Goal: Communication & Community: Answer question/provide support

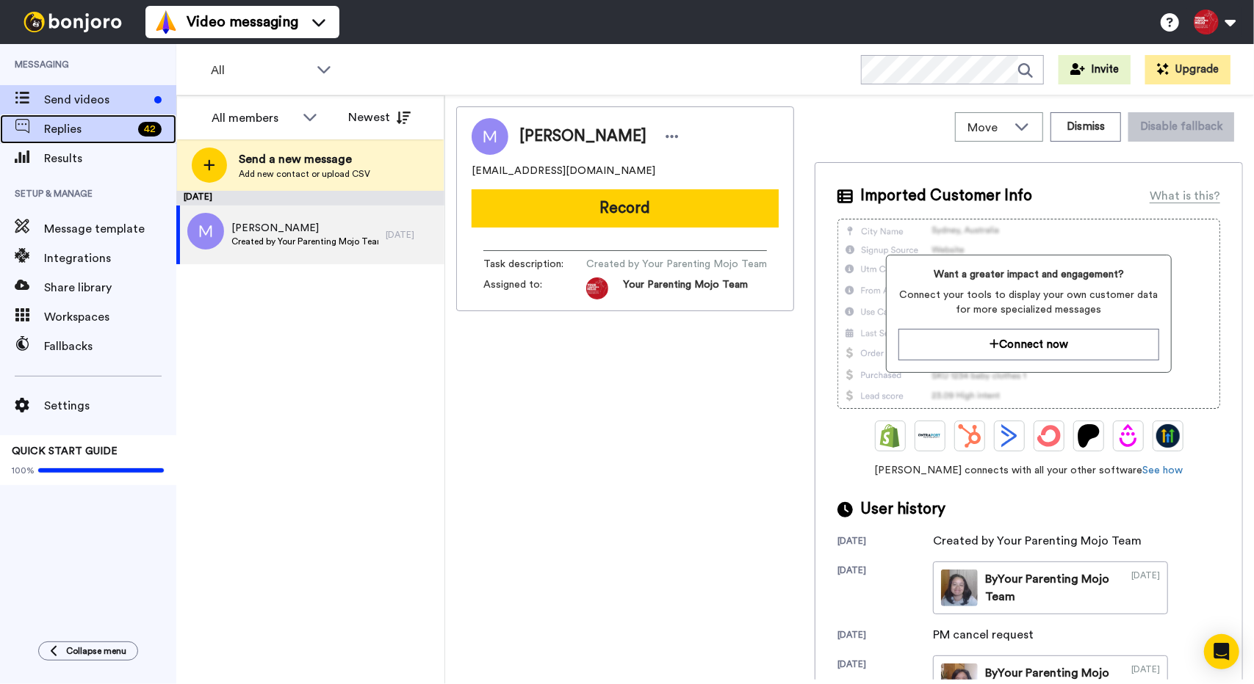
click at [57, 134] on span "Replies" at bounding box center [88, 129] width 88 height 18
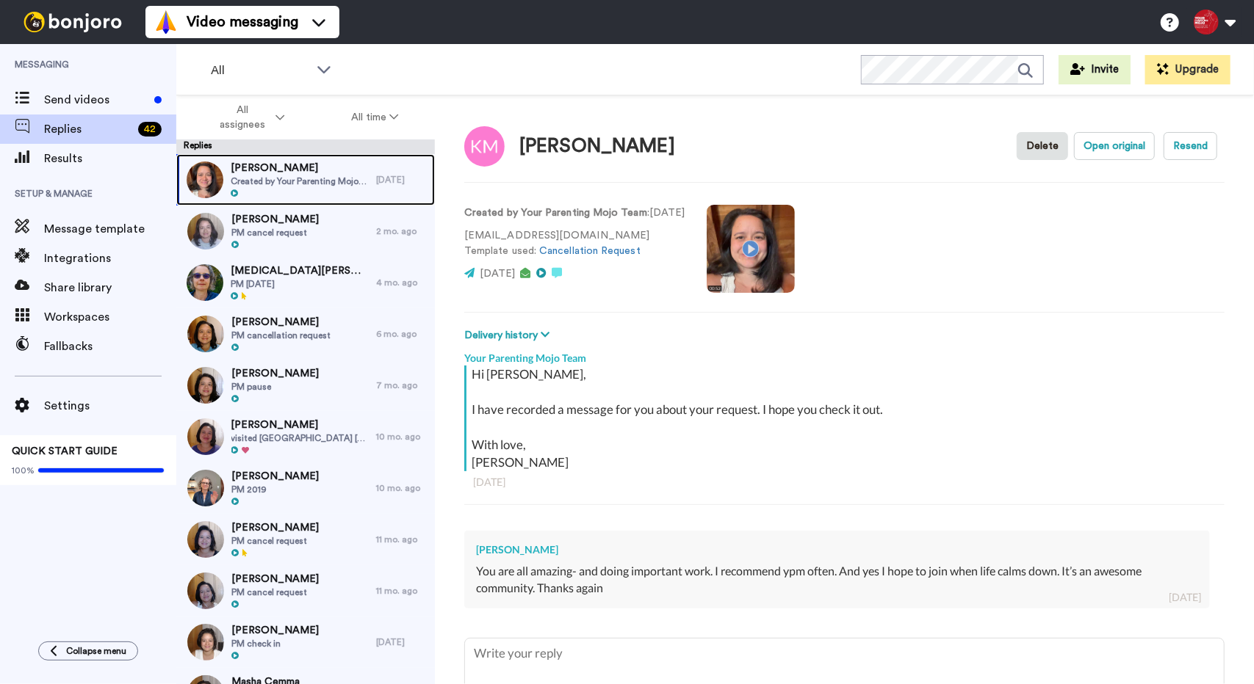
click at [308, 193] on div at bounding box center [300, 194] width 138 height 10
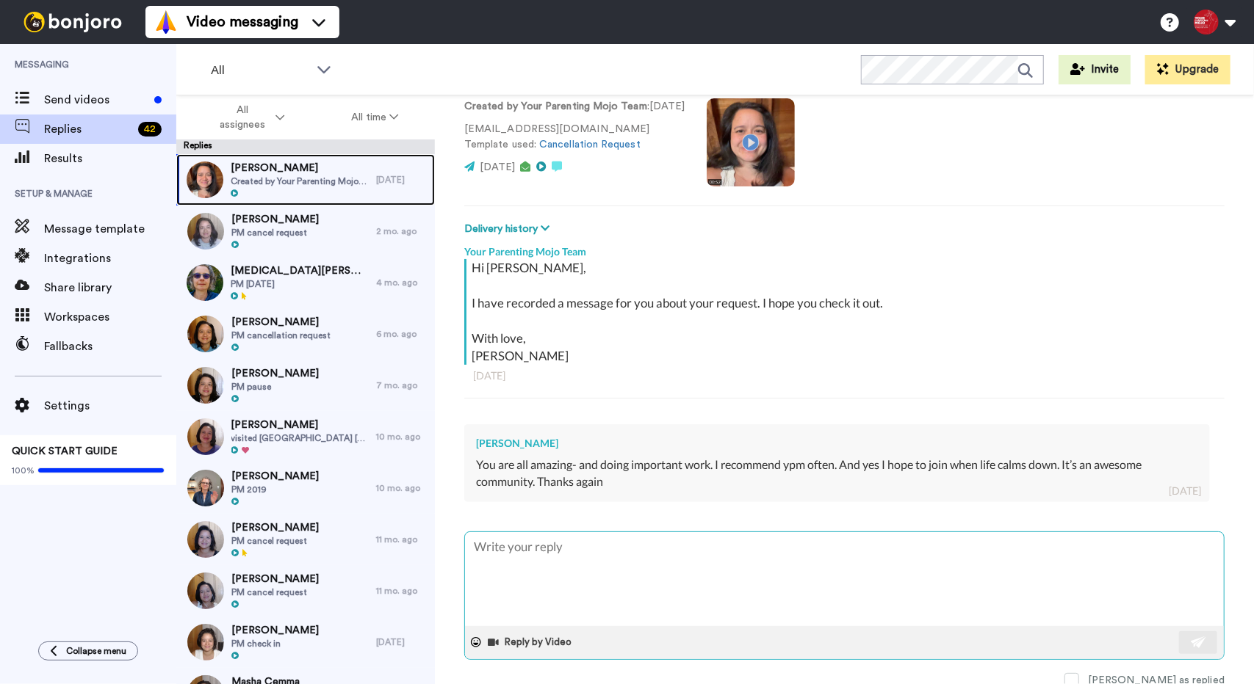
scroll to position [108, 0]
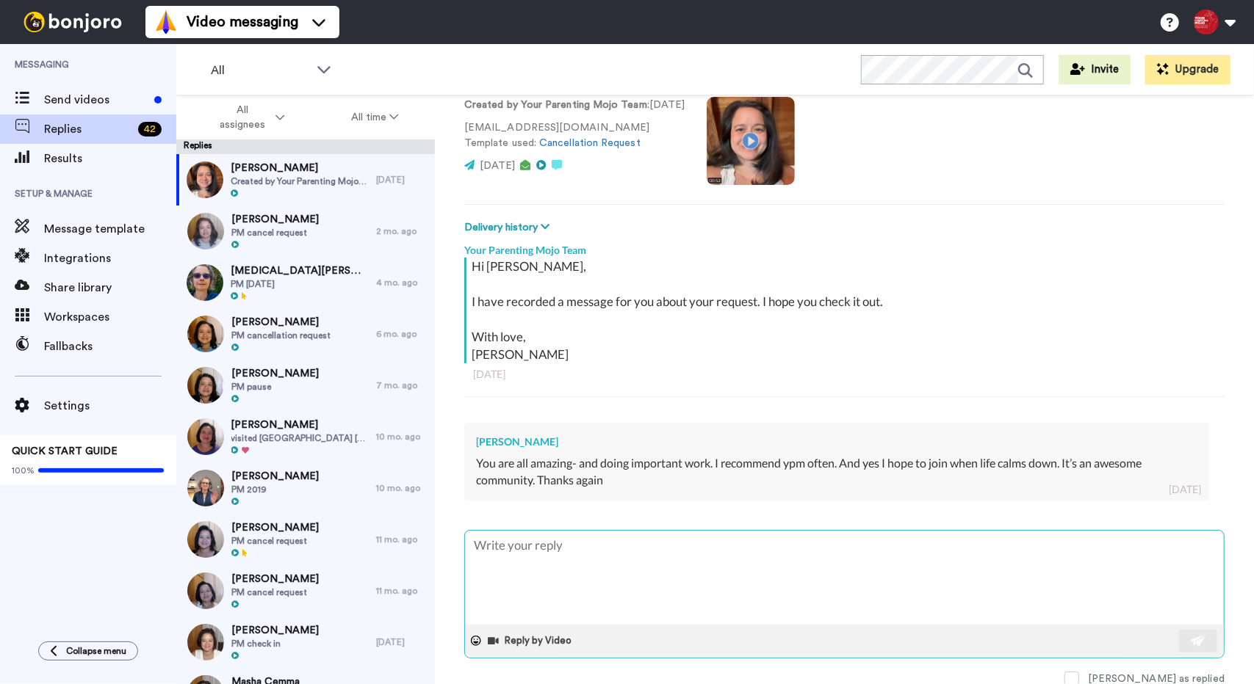
click at [691, 568] on textarea at bounding box center [844, 578] width 759 height 94
type textarea "x"
type textarea "T"
type textarea "x"
type textarea "Th"
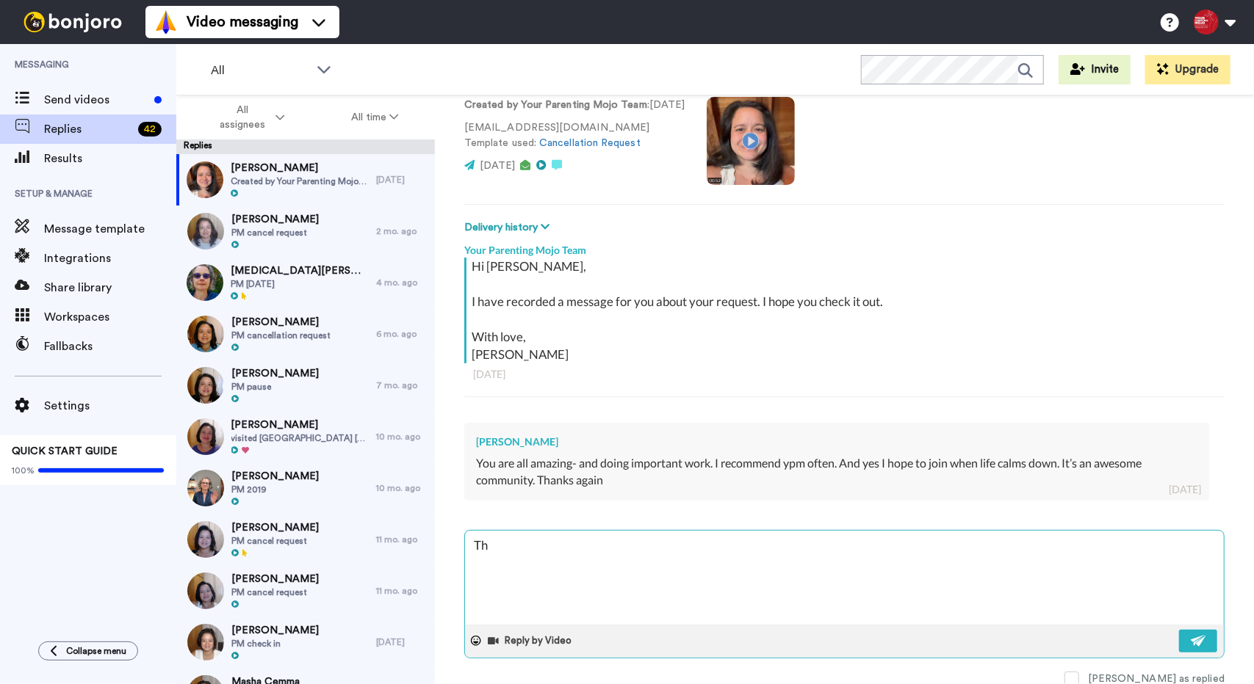
type textarea "x"
type textarea "Tha"
type textarea "x"
type textarea "Than"
type textarea "x"
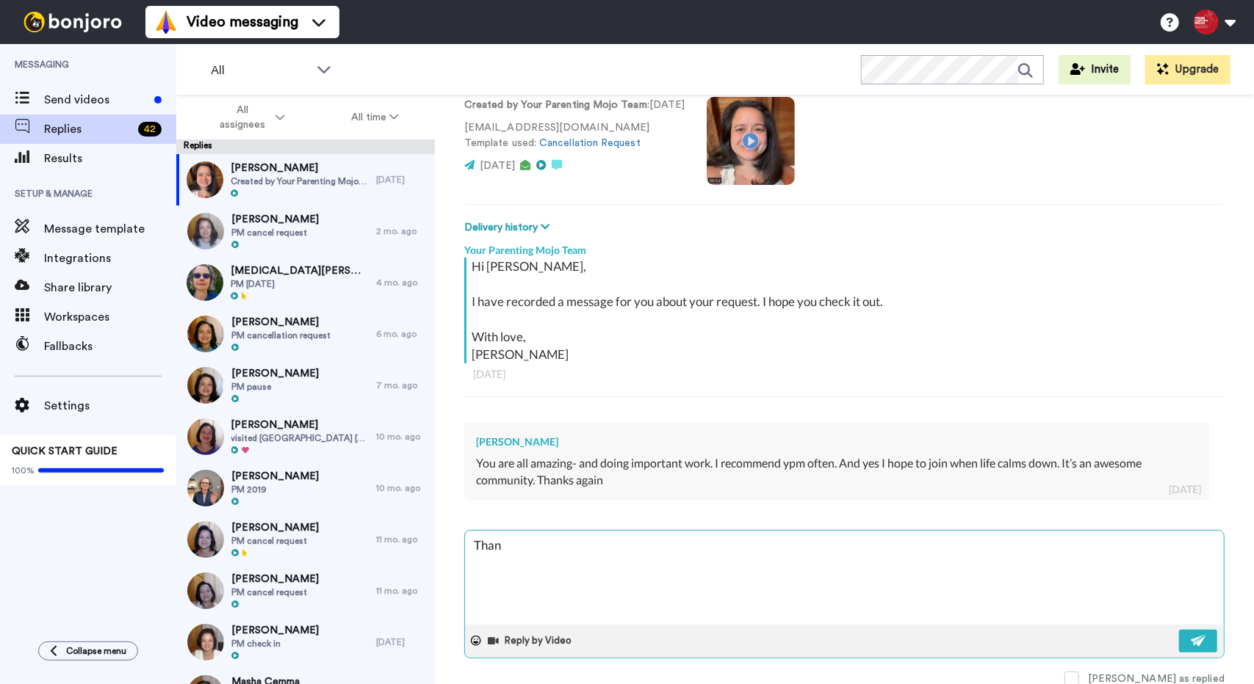
type textarea "Thank"
type textarea "x"
type textarea "Thank"
type textarea "x"
type textarea "Thank y"
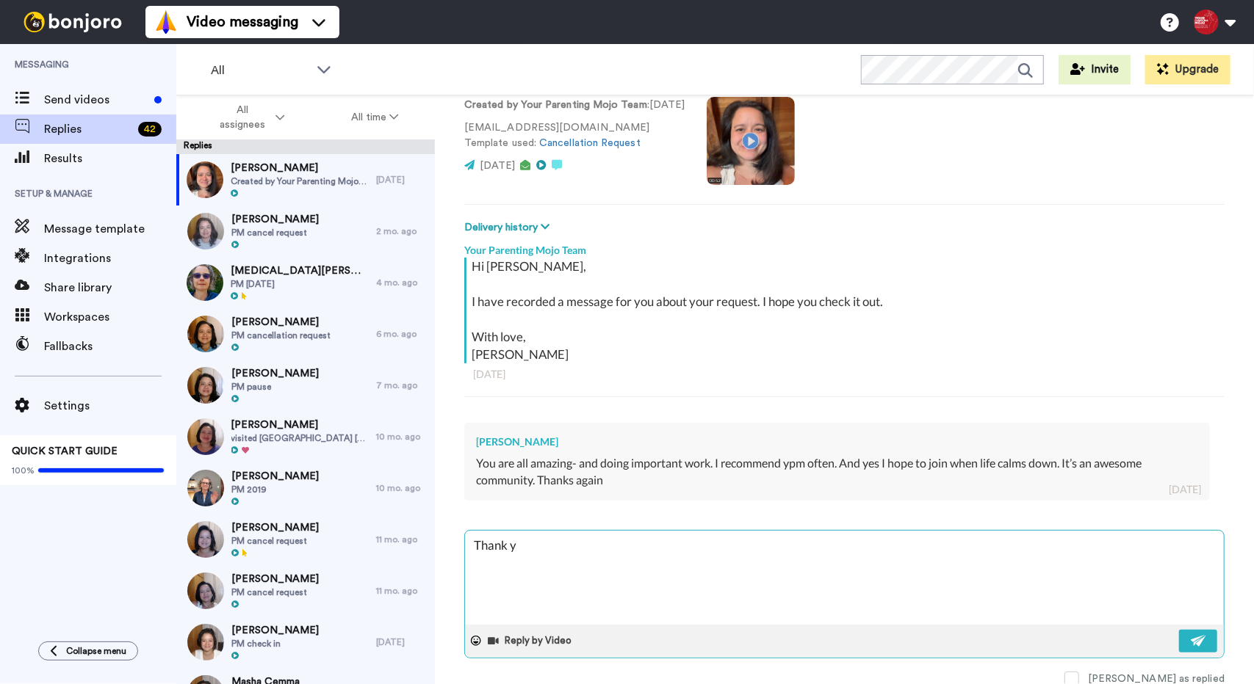
type textarea "x"
type textarea "Thank yo"
type textarea "x"
type textarea "Thank you"
type textarea "x"
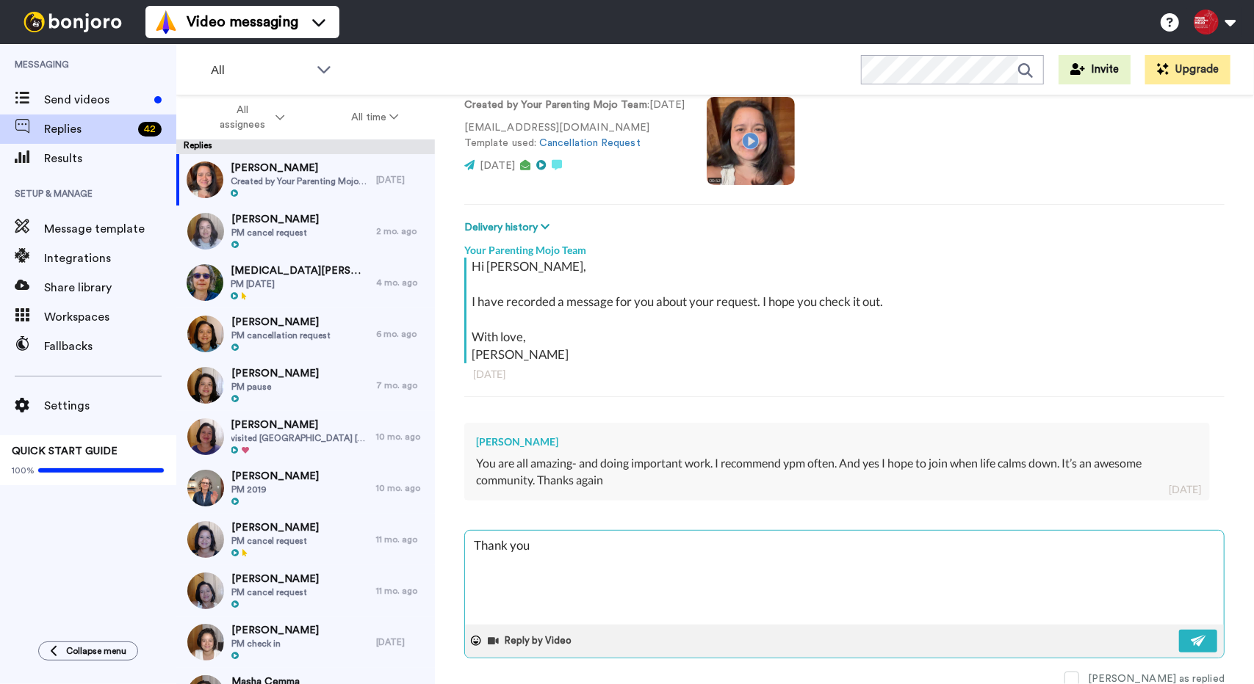
type textarea "Thank you"
type textarea "x"
type textarea "Thank you s"
type textarea "x"
type textarea "Thank you so"
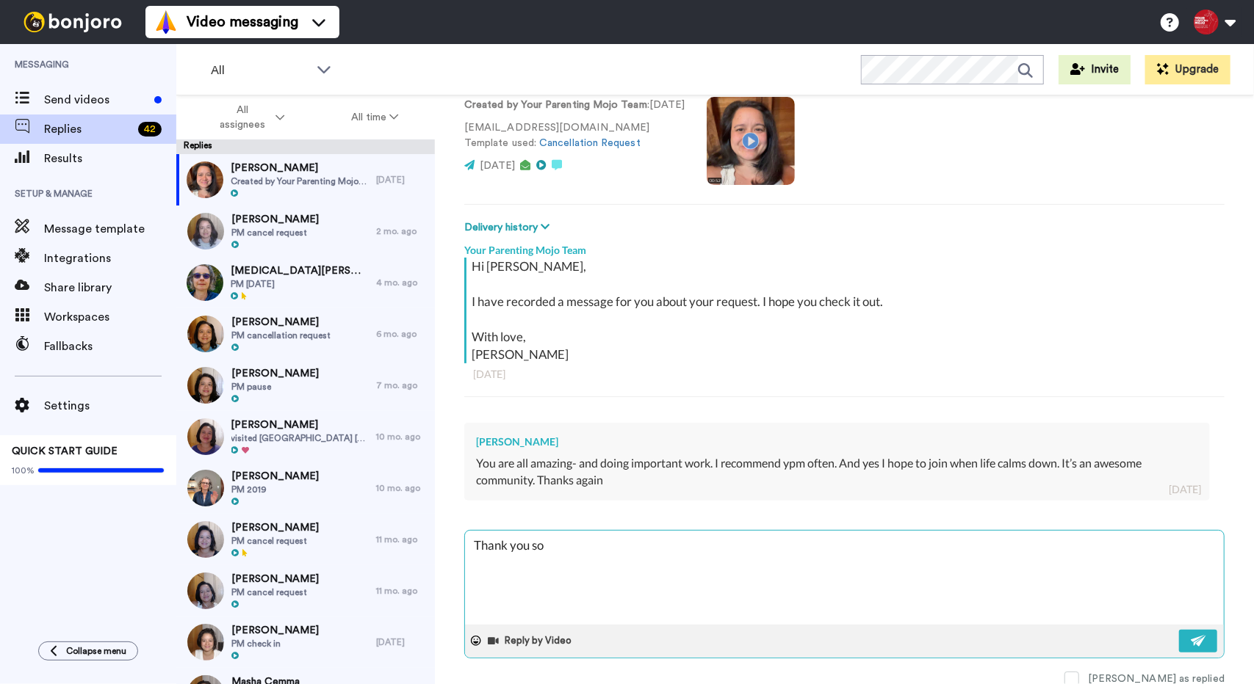
type textarea "x"
type textarea "Thank you so"
type textarea "x"
type textarea "Thank you so m"
type textarea "x"
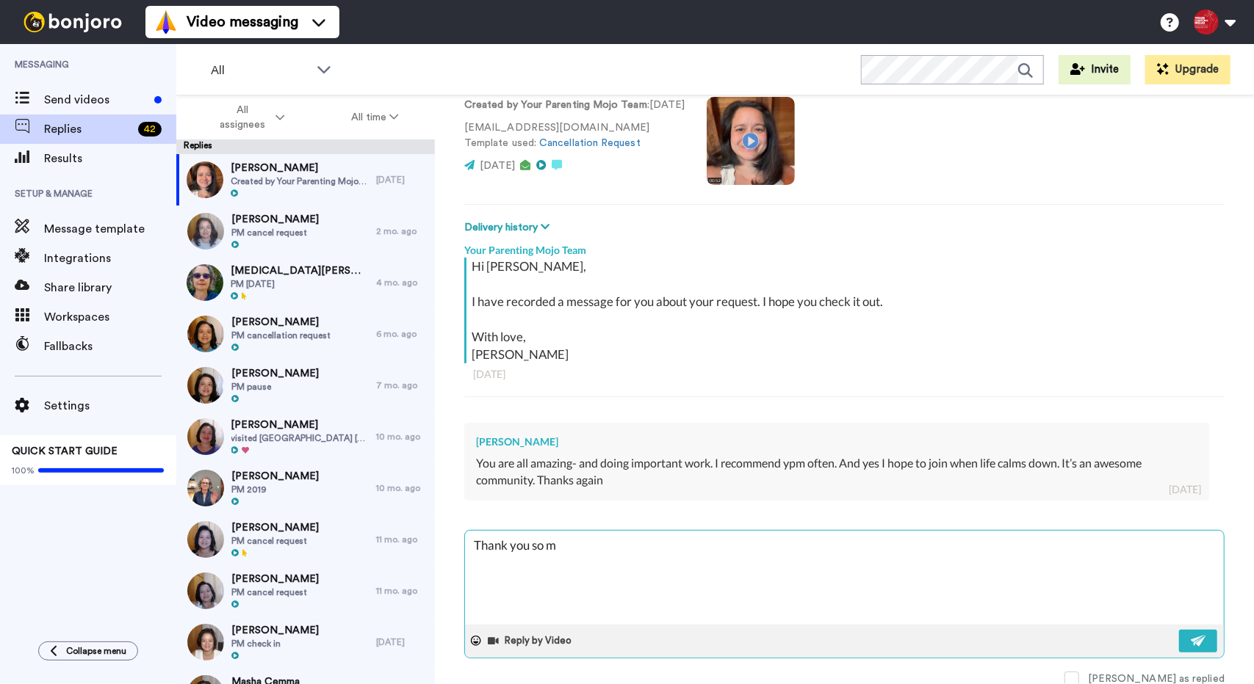
type textarea "Thank you so mu"
type textarea "x"
type textarea "Thank you so muc"
type textarea "x"
type textarea "Thank you so much"
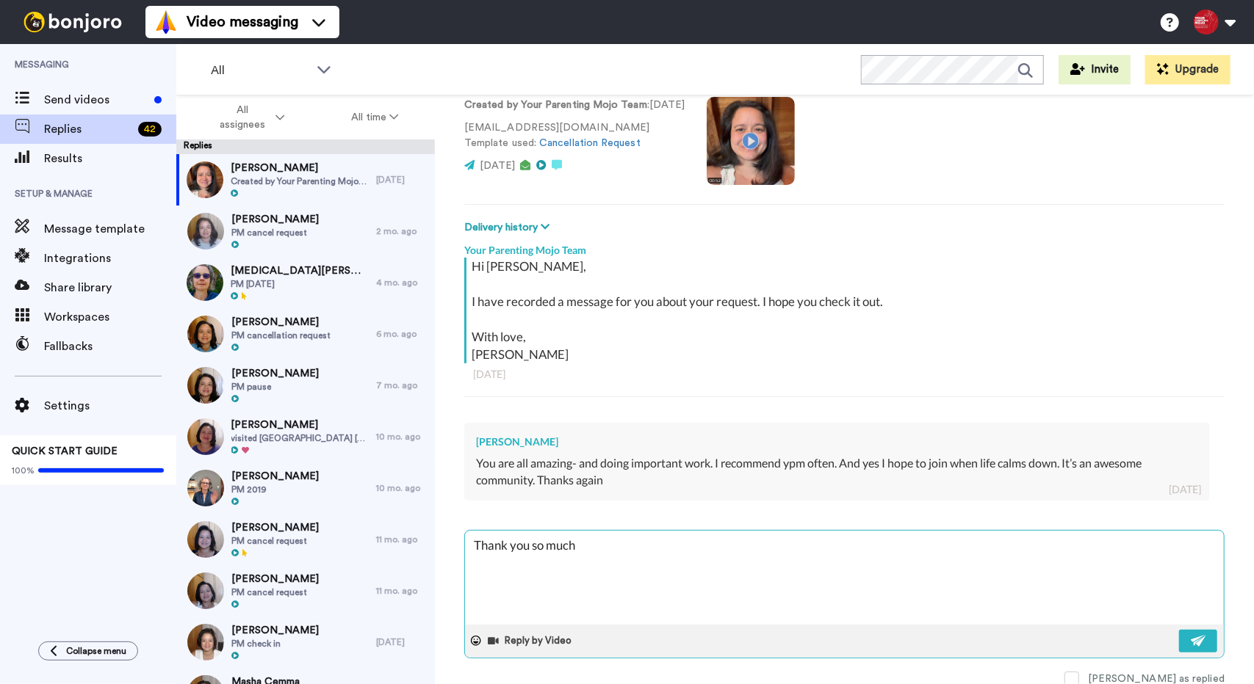
type textarea "x"
type textarea "Thank you so much!"
type textarea "x"
type textarea "Thank you so much!"
type textarea "x"
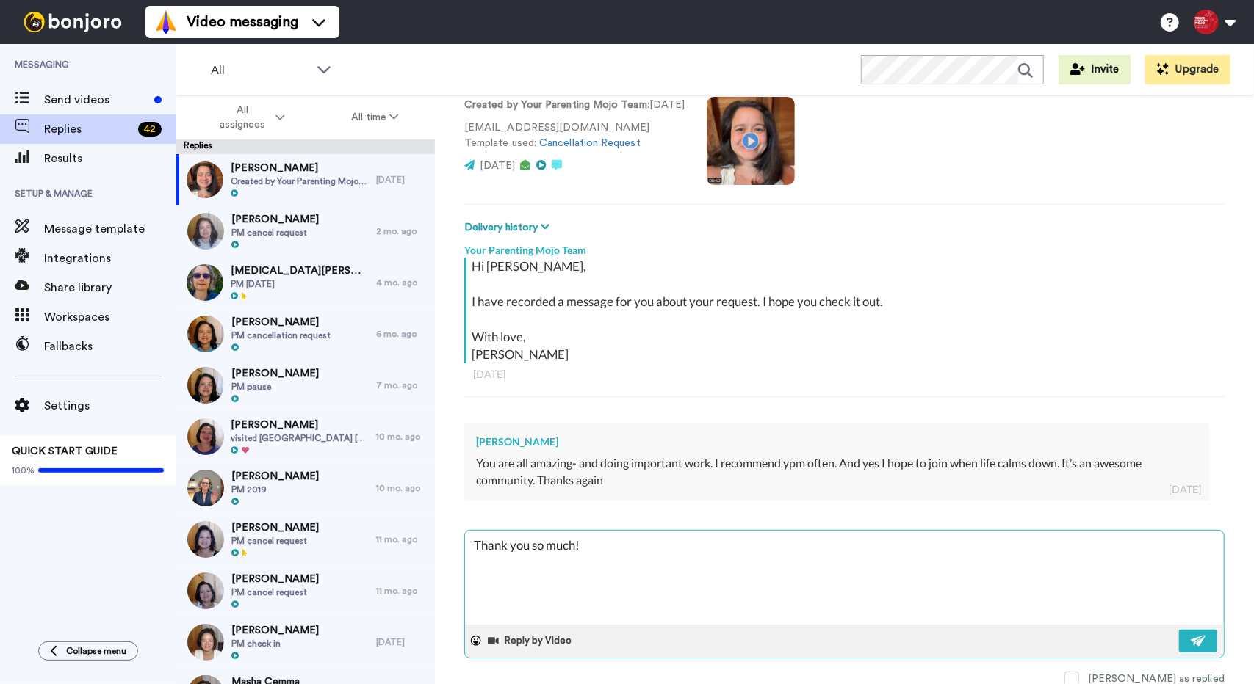
type textarea "Thank you so much! W"
type textarea "x"
type textarea "Thank you so much! We"
type textarea "x"
type textarea "Thank you so much! We"
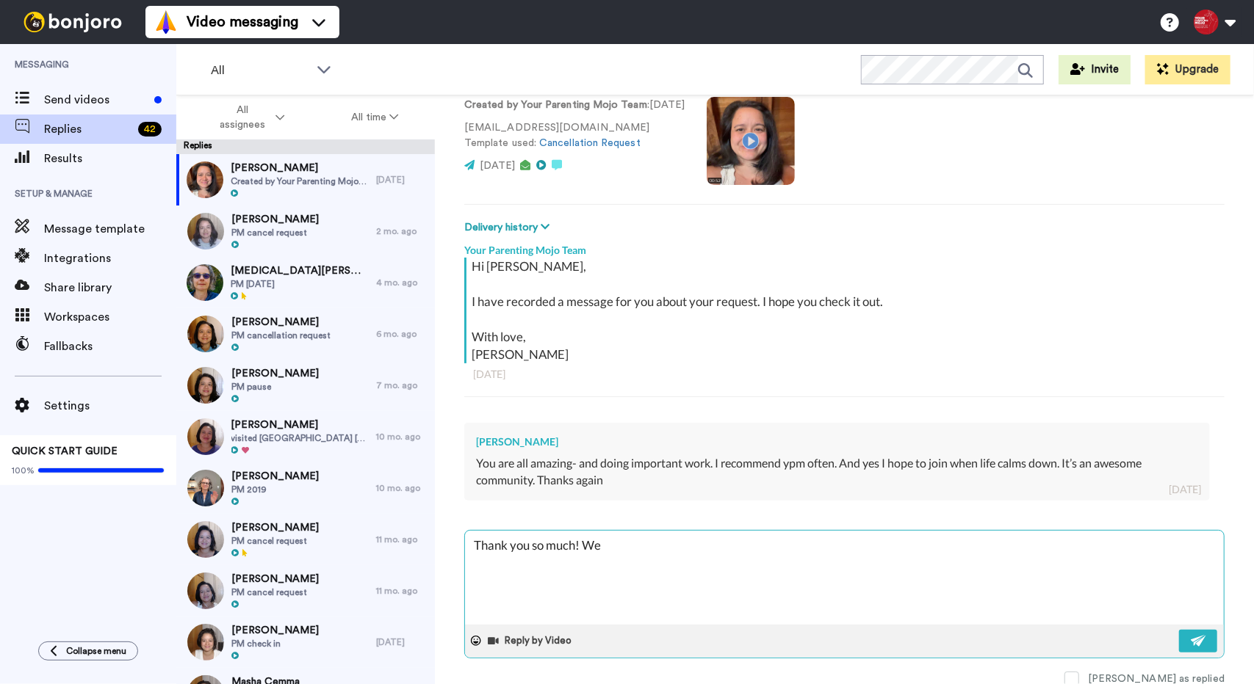
type textarea "x"
type textarea "Thank you so much! We h"
type textarea "x"
type textarea "Thank you so much! We ha"
type textarea "x"
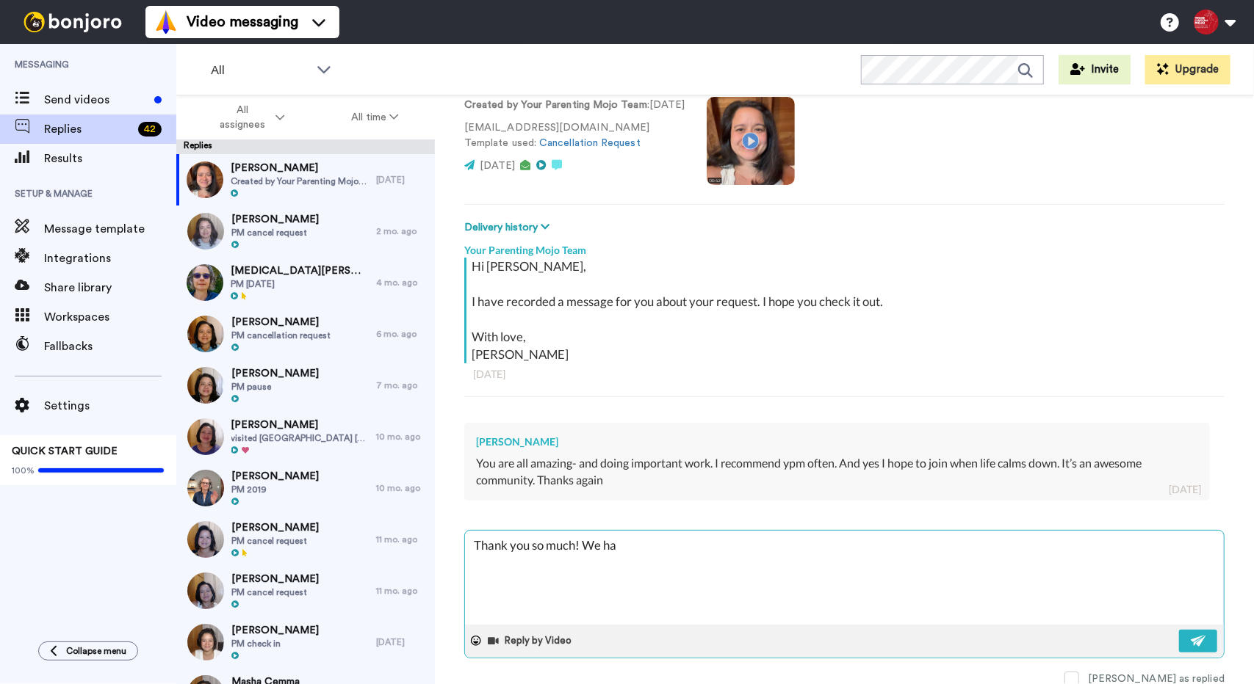
type textarea "Thank you so much! We hav"
type textarea "x"
type textarea "Thank you so much! We have"
type textarea "x"
type textarea "Thank you so much! We have"
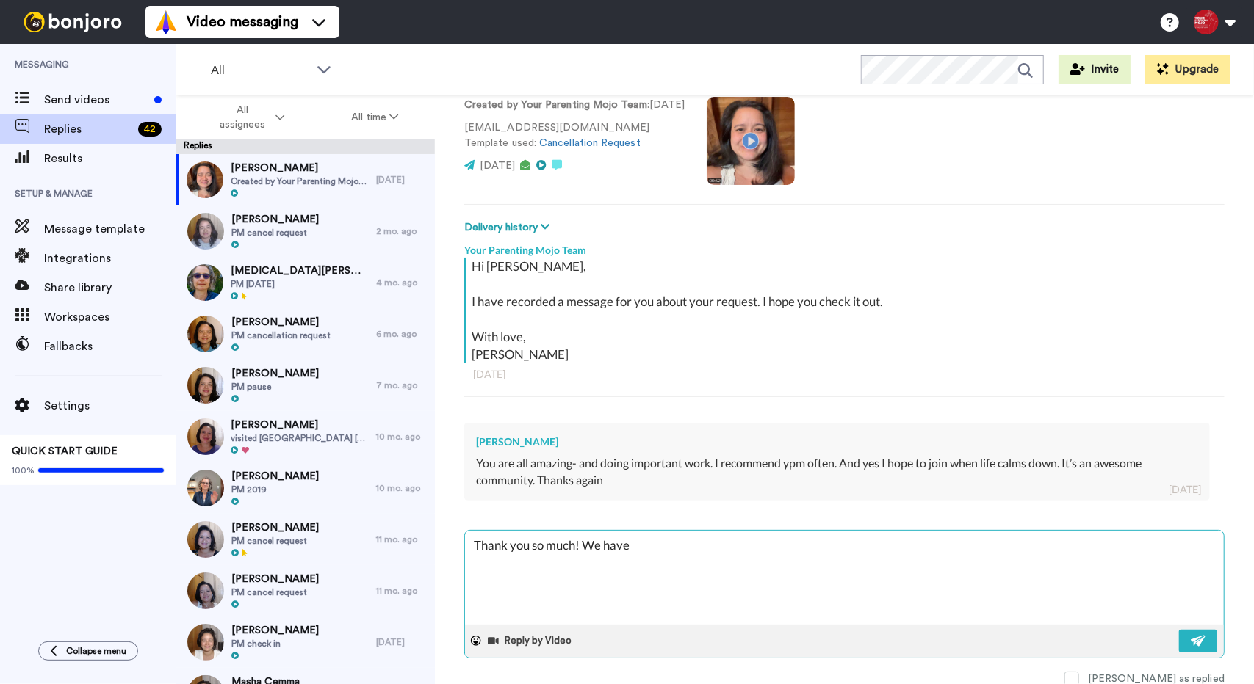
type textarea "x"
type textarea "Thank you so much! We have p"
type textarea "x"
type textarea "Thank you so much! We have pr"
type textarea "x"
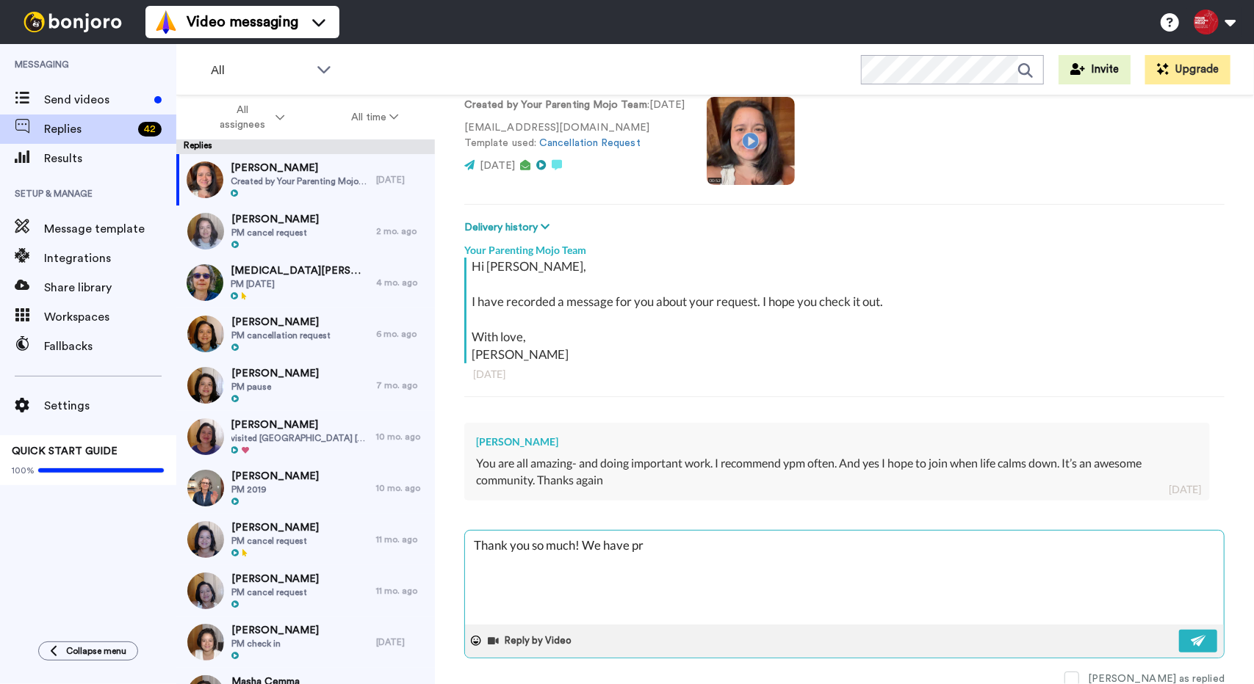
type textarea "Thank you so much! We have pro"
type textarea "x"
type textarea "Thank you so much! We have proc"
type textarea "x"
type textarea "Thank you so much! We have proce"
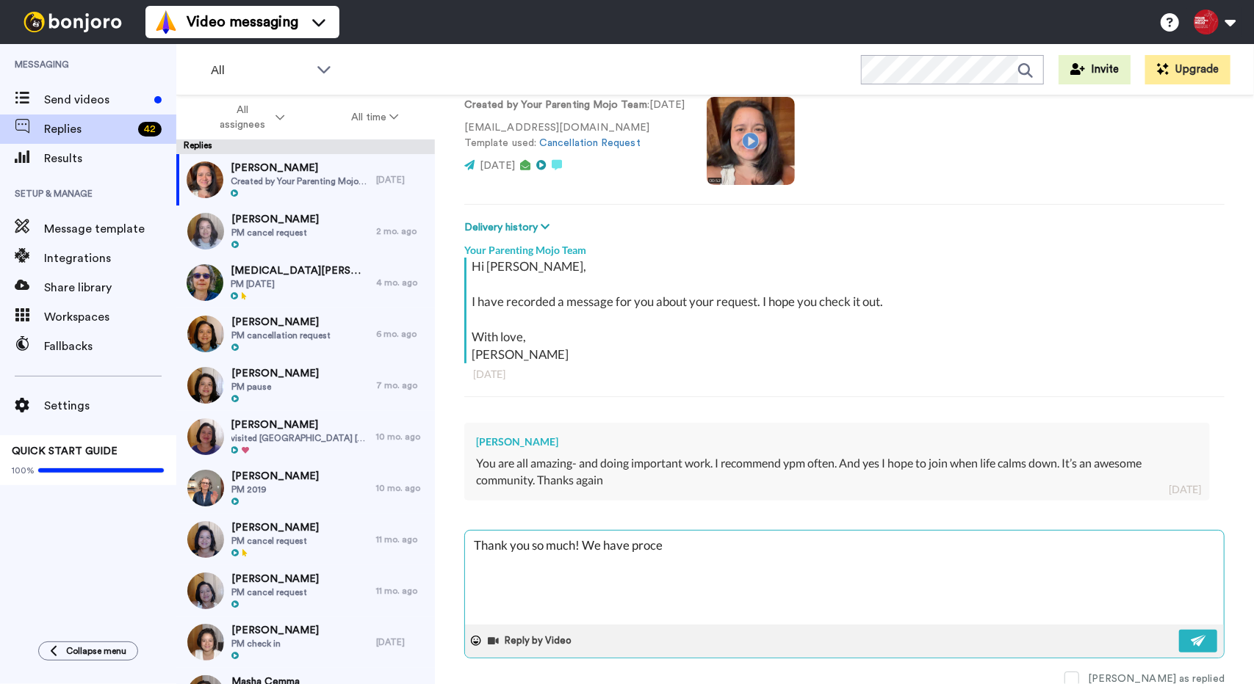
type textarea "x"
type textarea "Thank you so much! We have proces"
type textarea "x"
type textarea "Thank you so much! We have process"
type textarea "x"
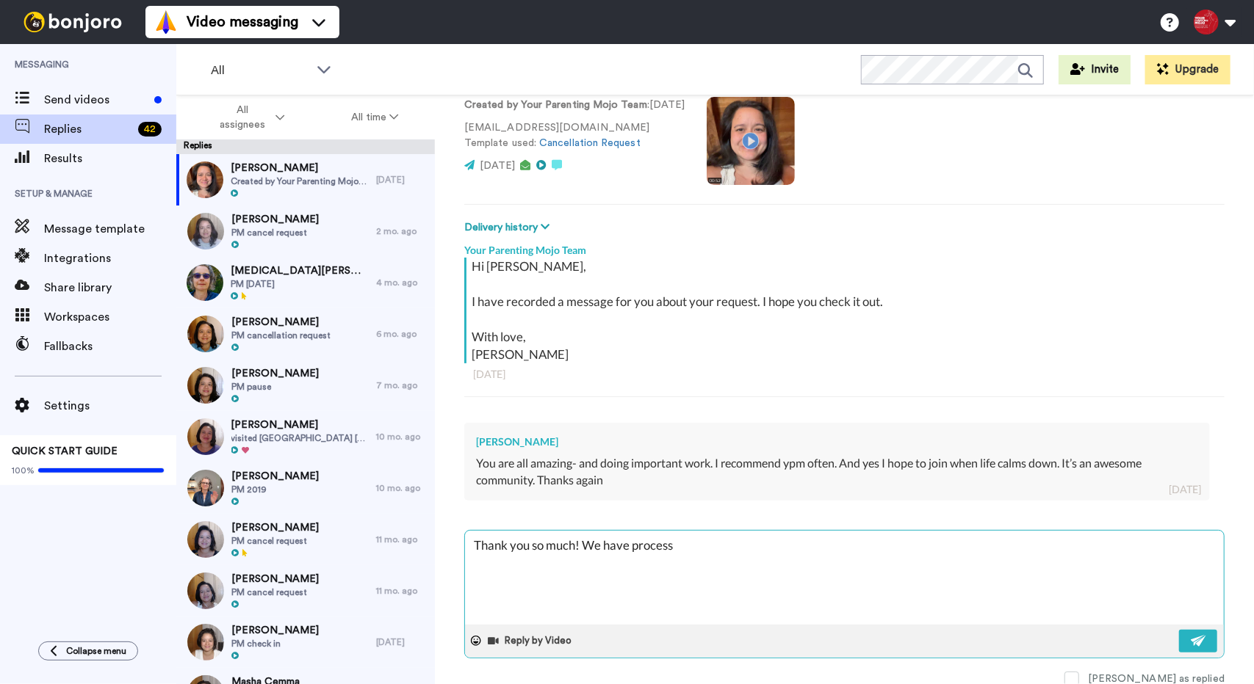
type textarea "Thank you so much! We have processe"
type textarea "x"
type textarea "Thank you so much! We have processed"
type textarea "x"
type textarea "Thank you so much! We have processed"
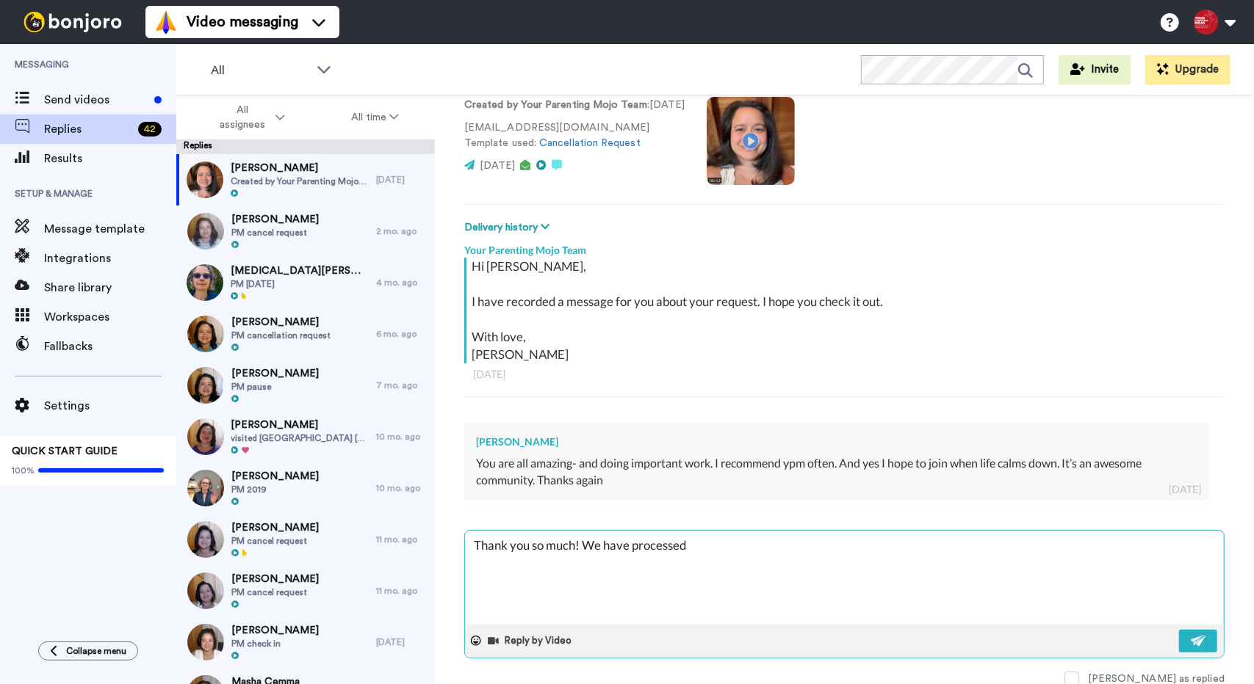
type textarea "x"
type textarea "Thank you so much! We have processed y"
type textarea "x"
type textarea "Thank you so much! We have processed yo"
type textarea "x"
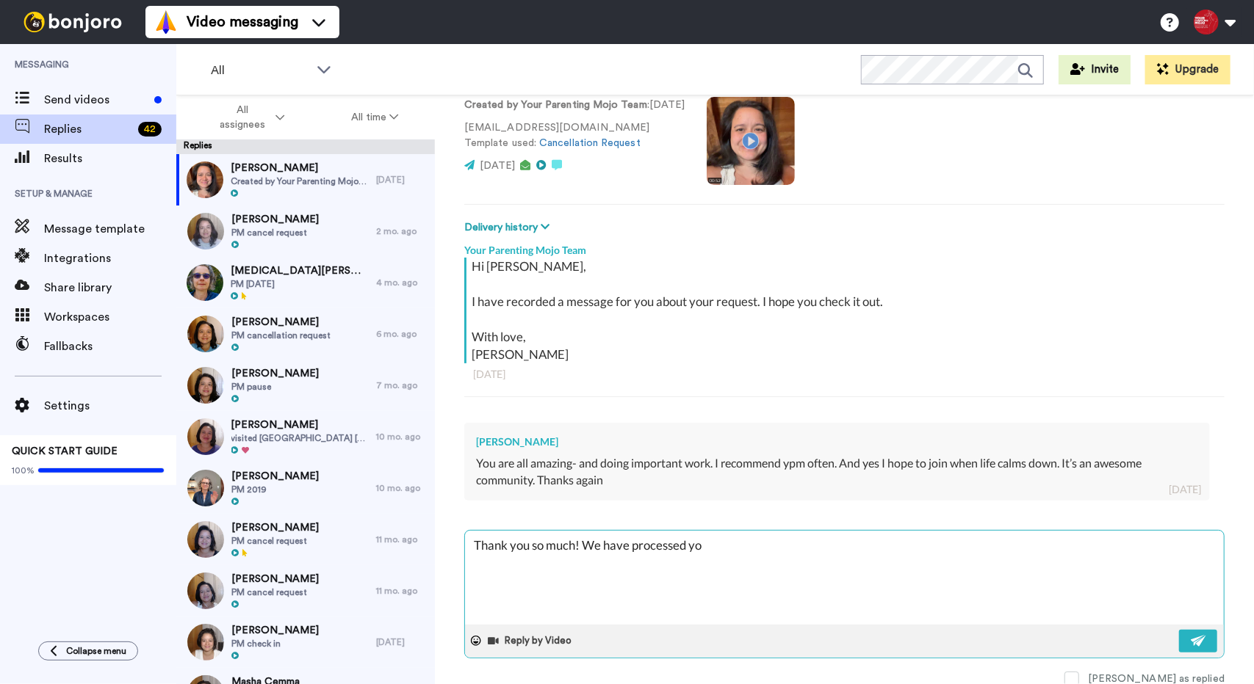
type textarea "Thank you so much! We have processed you"
type textarea "x"
type textarea "Thank you so much! We have processed your"
type textarea "x"
type textarea "Thank you so much! We have processed your"
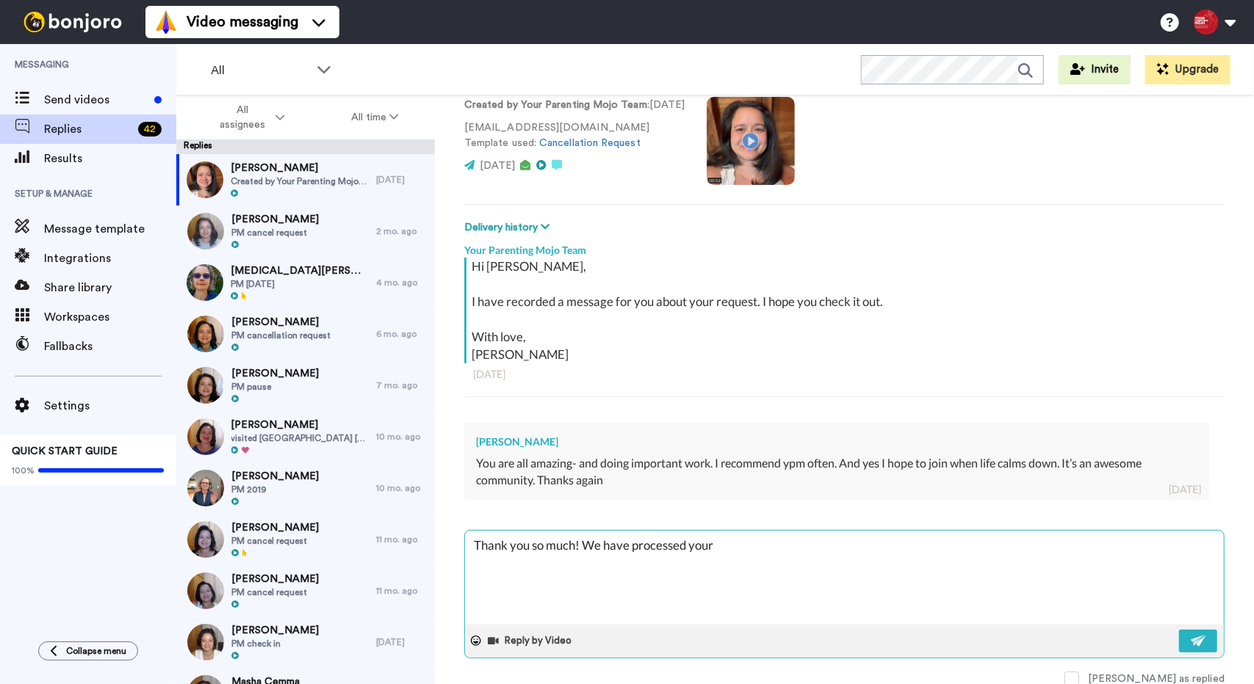
type textarea "x"
type textarea "Thank you so much! We have processed your c"
type textarea "x"
type textarea "Thank you so much! We have processed your cm"
type textarea "x"
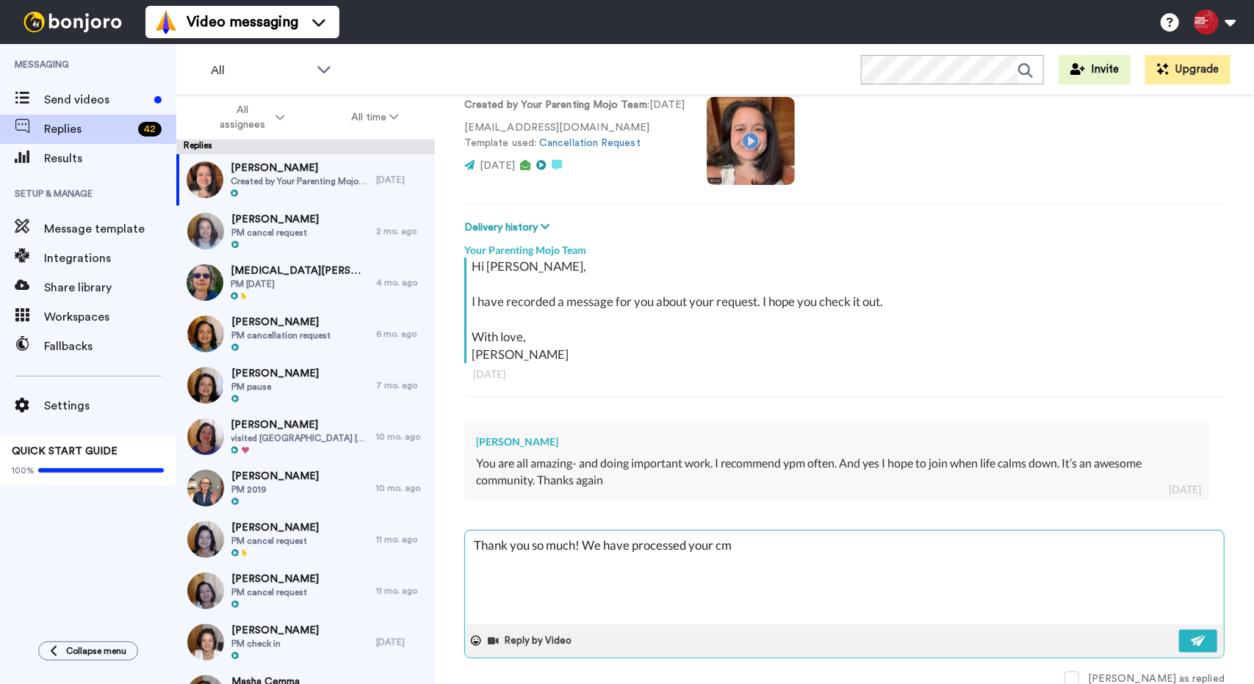
type textarea "Thank you so much! We have processed your c"
type textarea "x"
type textarea "Thank you so much! We have processed your co"
type textarea "x"
type textarea "Thank you so much! We have processed your com"
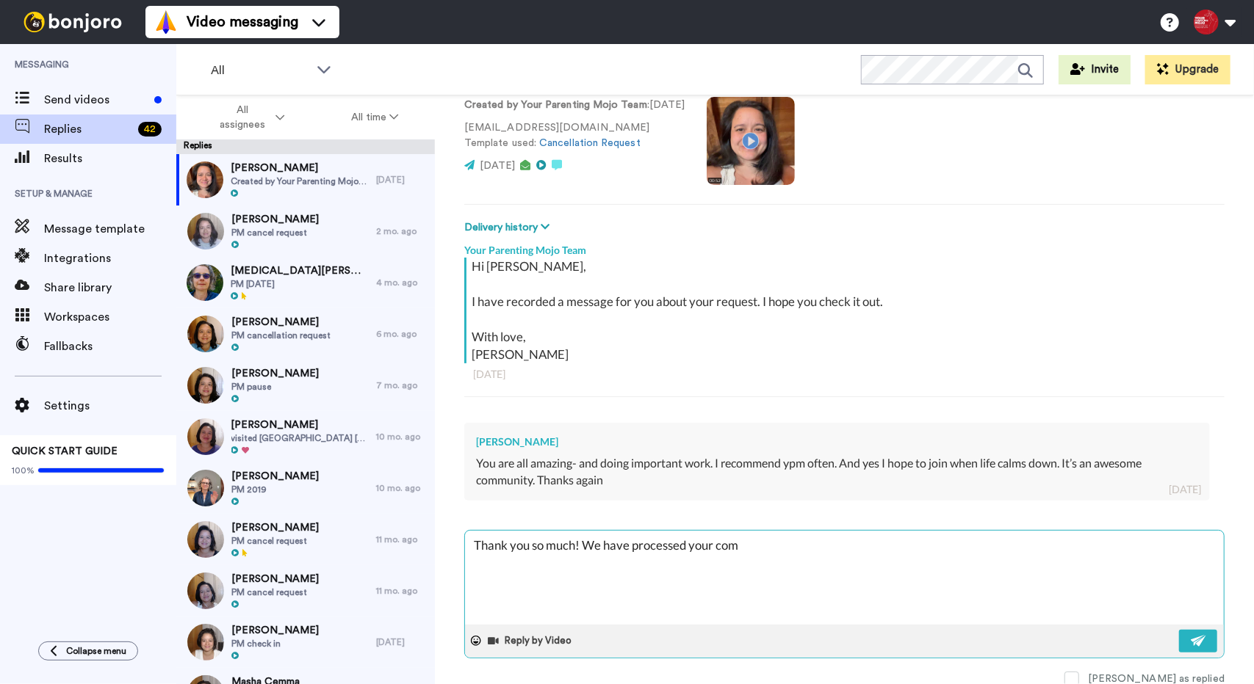
type textarea "x"
type textarea "Thank you so much! We have processed your comm"
type textarea "x"
type textarea "Thank you so much! We have processed your commu"
type textarea "x"
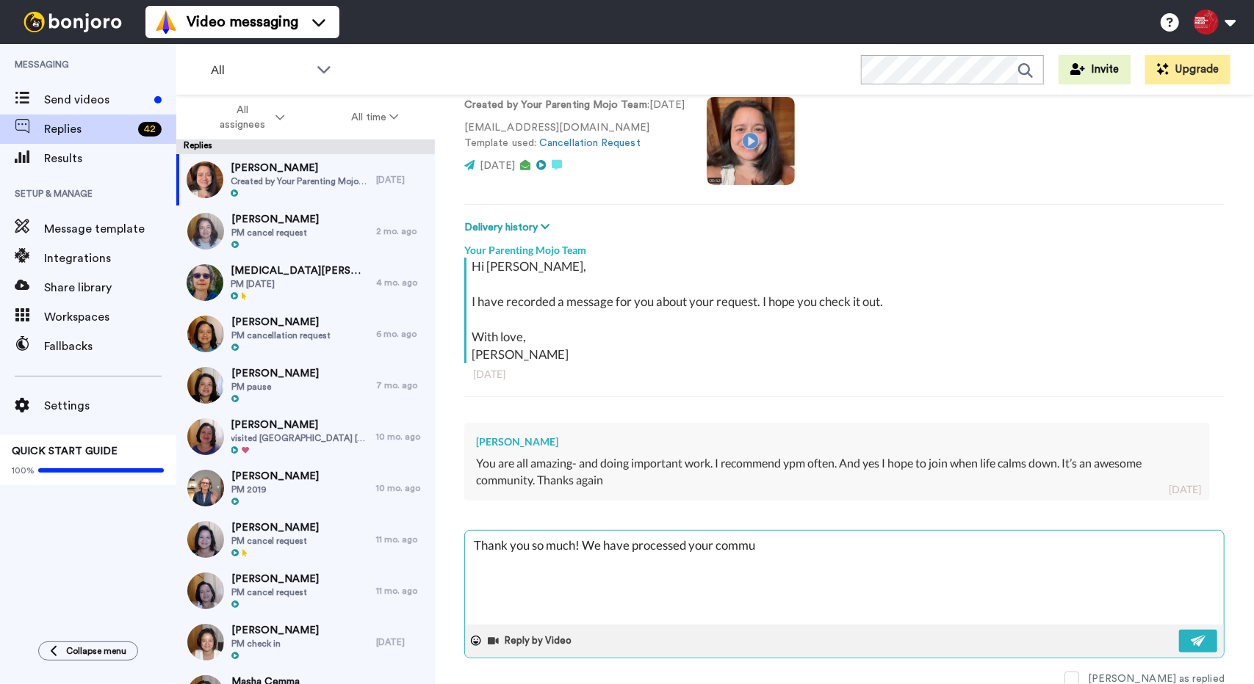
type textarea "Thank you so much! We have processed your commun"
type textarea "x"
type textarea "Thank you so much! We have processed your communi"
type textarea "x"
type textarea "Thank you so much! We have processed your communit"
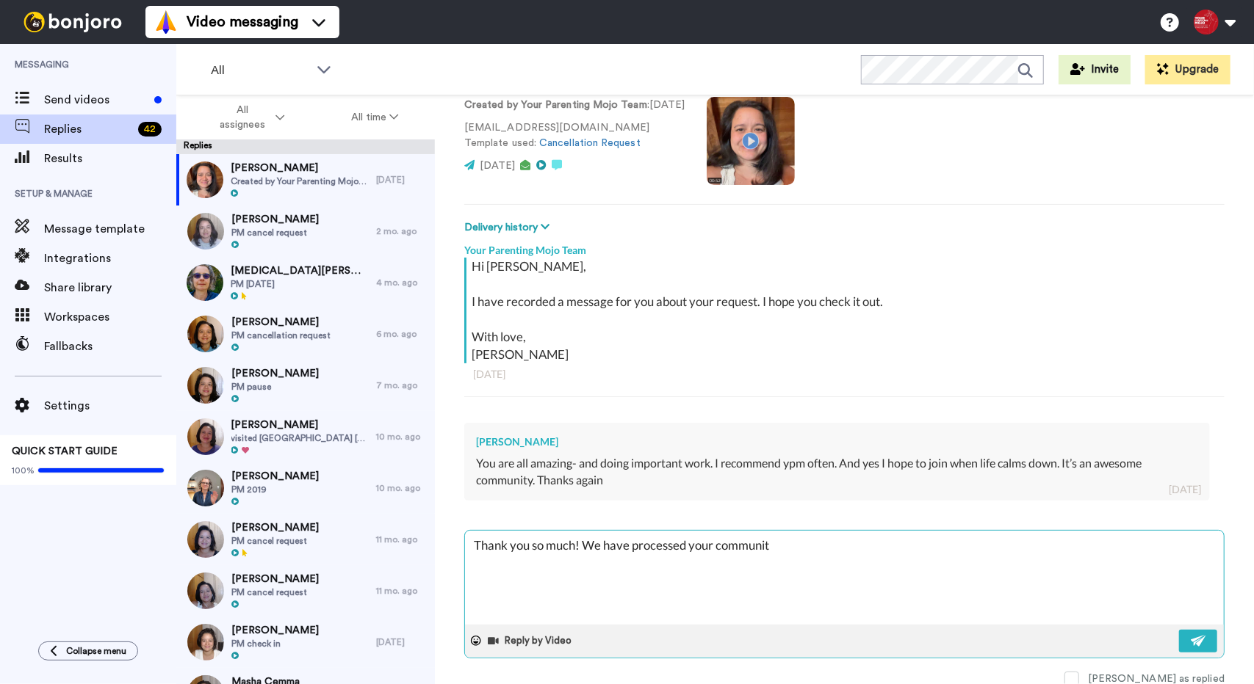
type textarea "x"
type textarea "Thank you so much! We have processed your community"
click at [563, 543] on textarea "Thank you so much! We have processed your community" at bounding box center [844, 578] width 759 height 94
type textarea "x"
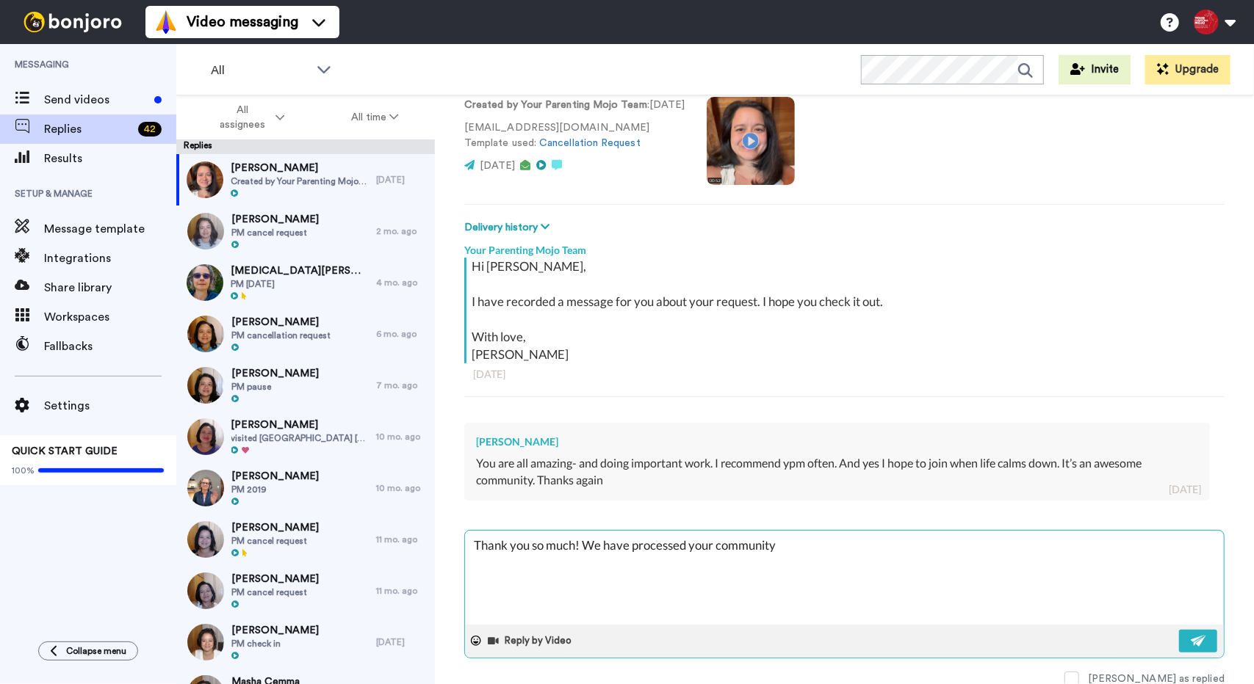
type textarea "Thank you so ! We have processed your community"
type textarea "x"
type textarea "Thank you so! We have processed your community"
type textarea "x"
type textarea "Thank you s! We have processed your community"
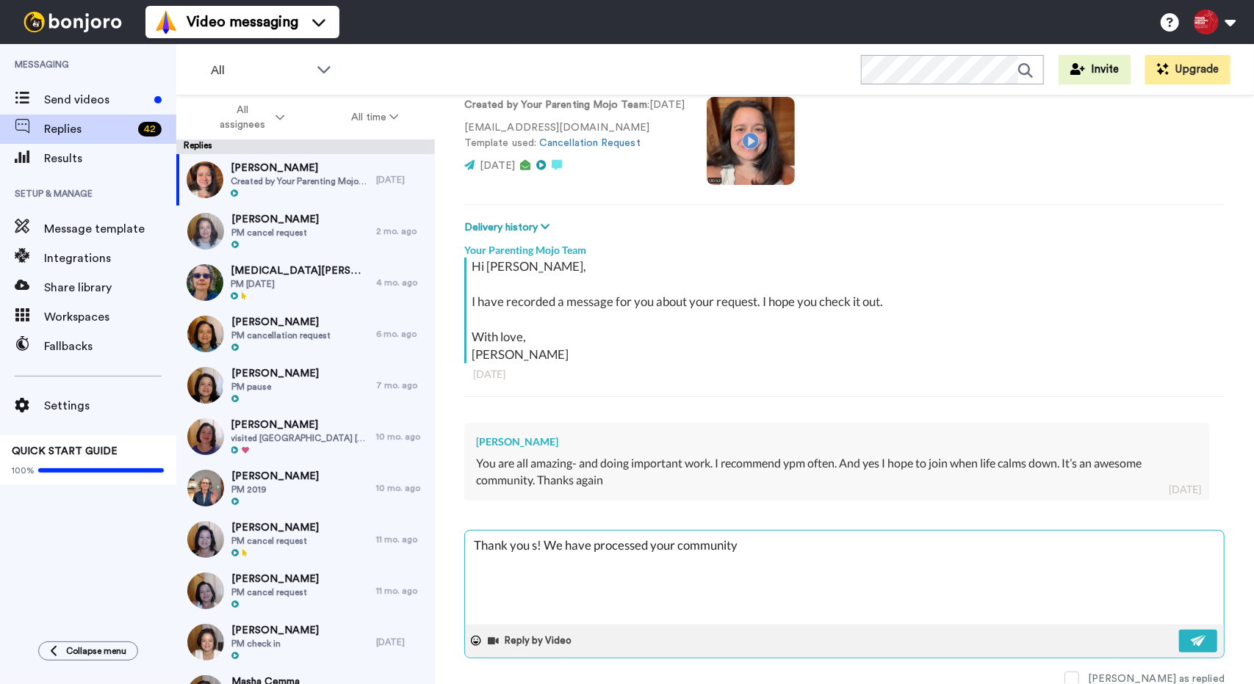
type textarea "x"
type textarea "Thank you ! We have processed your community"
type textarea "x"
type textarea "Thank you f! We have processed your community"
type textarea "x"
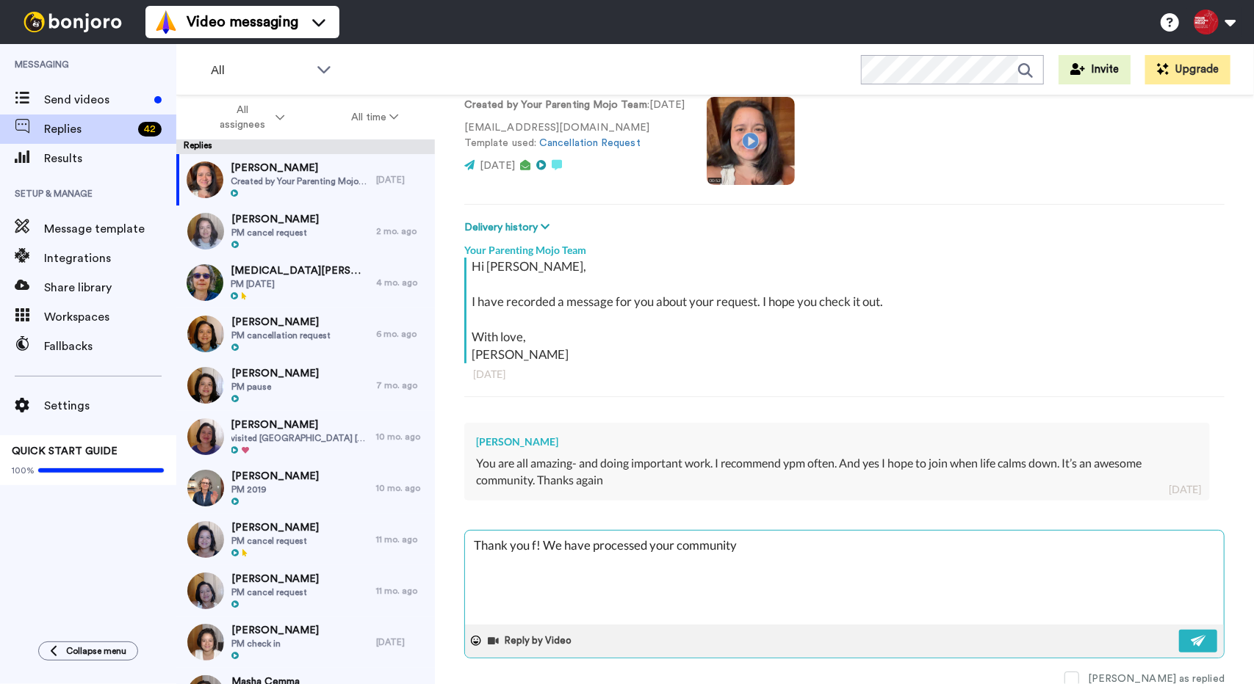
type textarea "Thank you fo! We have processed your community"
type textarea "x"
type textarea "Thank you for! We have processed your community"
type textarea "x"
type textarea "Thank you for ! We have processed your community"
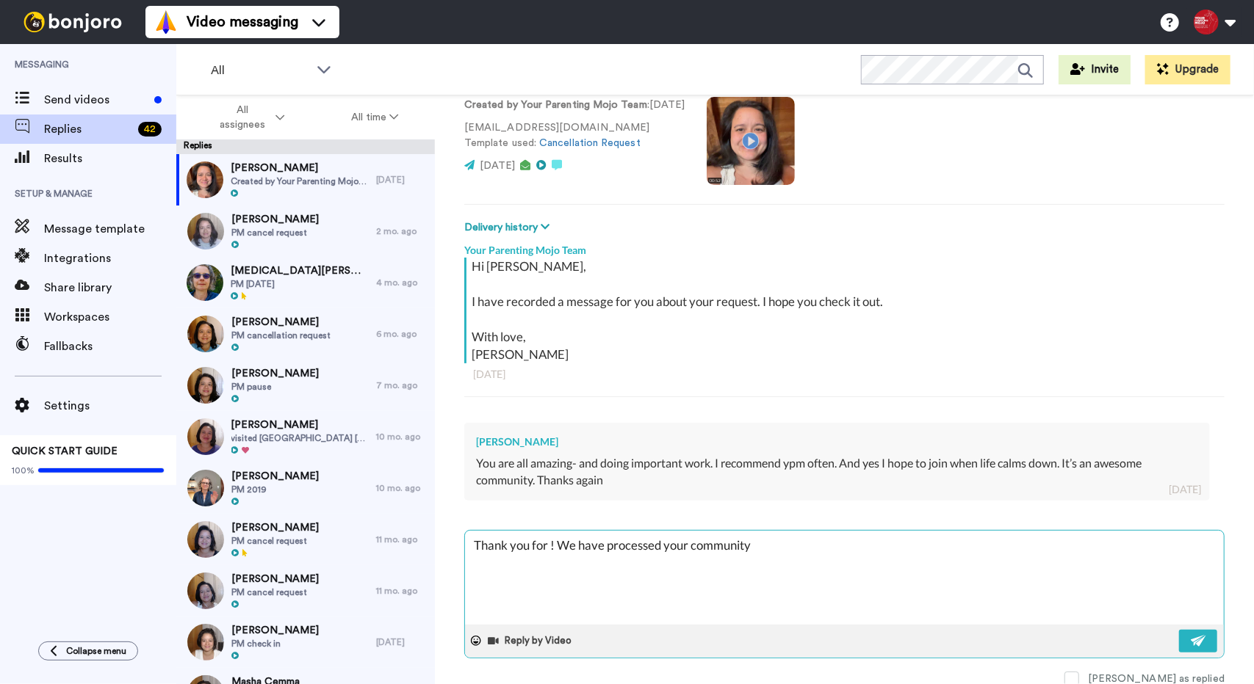
type textarea "x"
type textarea "Thank you for y! We have processed your community"
type textarea "x"
type textarea "Thank you for yo! We have processed your community"
type textarea "x"
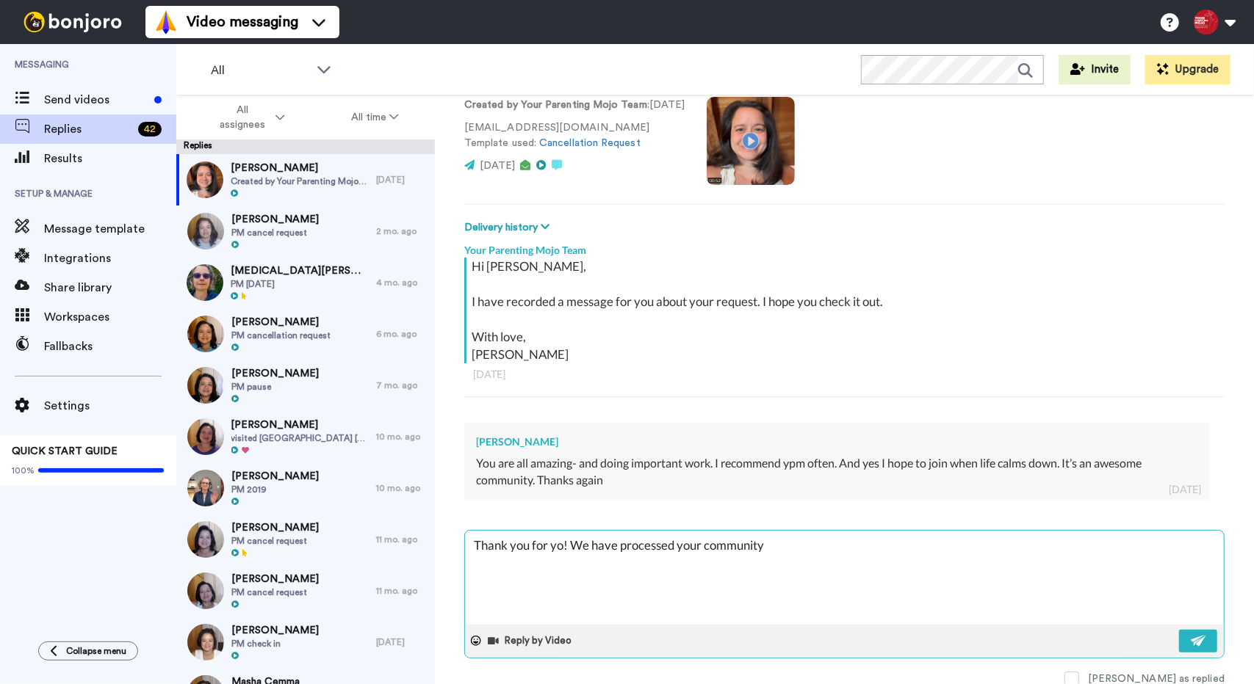
type textarea "Thank you for you! We have processed your community"
type textarea "x"
type textarea "Thank you for your! We have processed your community"
type textarea "x"
type textarea "Thank you for your ! We have processed your community"
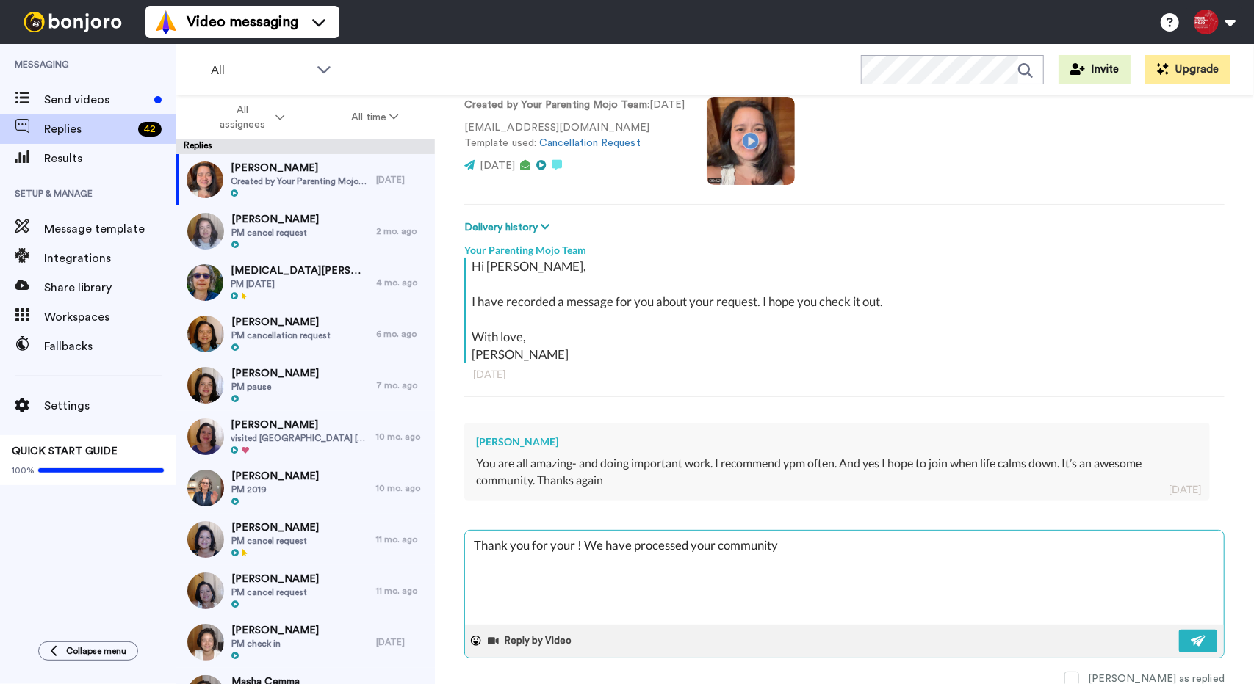
type textarea "x"
type textarea "Thank you for your k! We have processed your community"
type textarea "x"
type textarea "Thank you for your ki! We have processed your community"
type textarea "x"
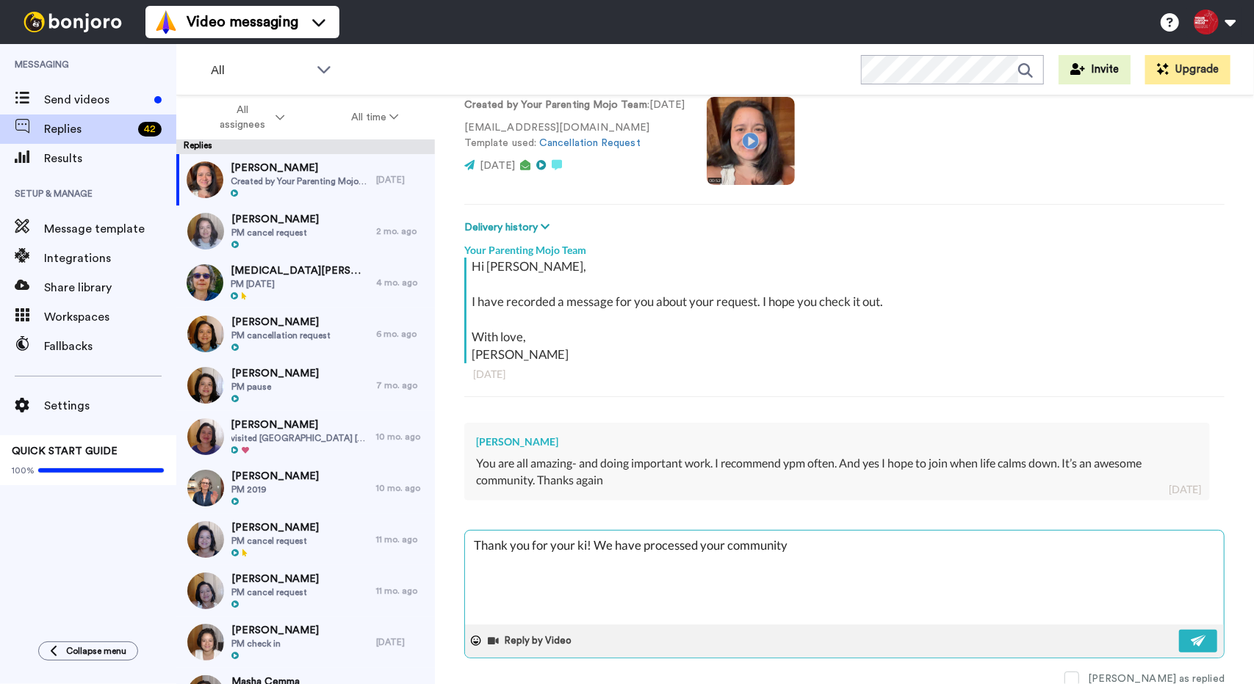
type textarea "Thank you for your kin! We have processed your community"
type textarea "x"
type textarea "Thank you for your kind! We have processed your community"
type textarea "x"
type textarea "Thank you for your kinds! We have processed your community"
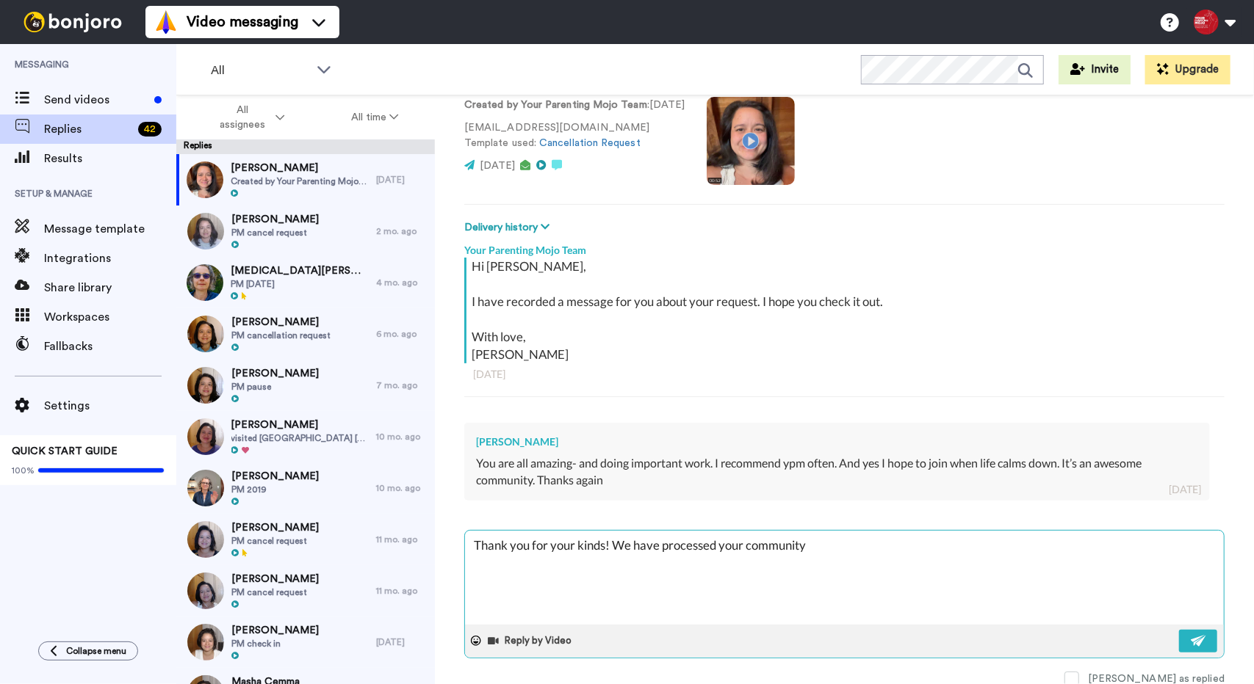
type textarea "x"
type textarea "Thank you for your kinds ! We have processed your community"
type textarea "x"
type textarea "Thank you for your kinds! We have processed your community"
type textarea "x"
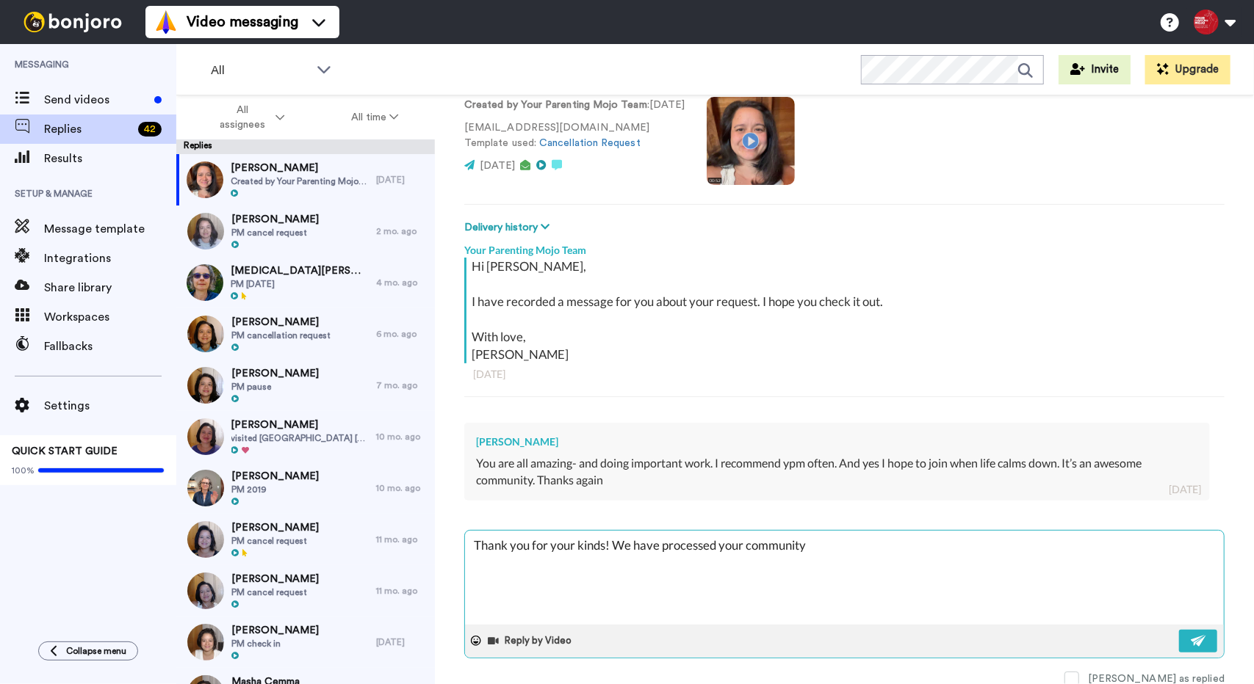
type textarea "Thank you for your kind! We have processed your community"
type textarea "x"
type textarea "Thank you for your kind ! We have processed your community"
type textarea "x"
type textarea "Thank you for your kind w! We have processed your community"
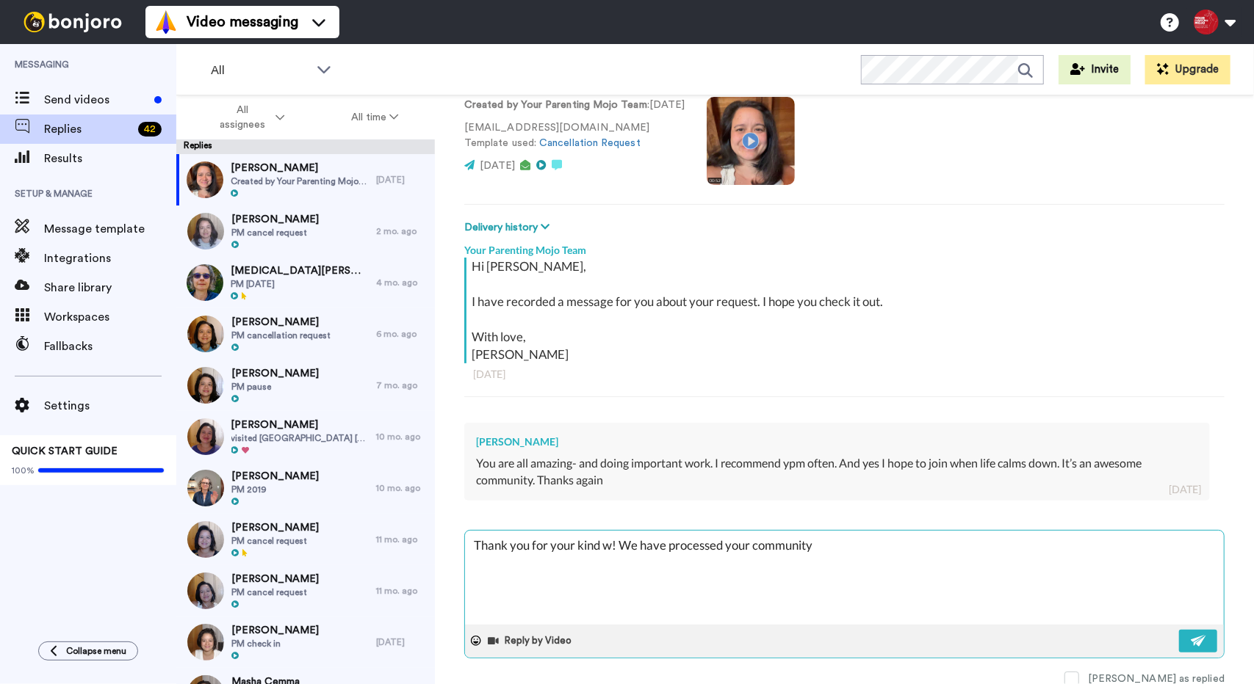
type textarea "x"
type textarea "Thank you for your kind wo! We have processed your community"
type textarea "x"
type textarea "Thank you for your kind wor! We have processed your community"
type textarea "x"
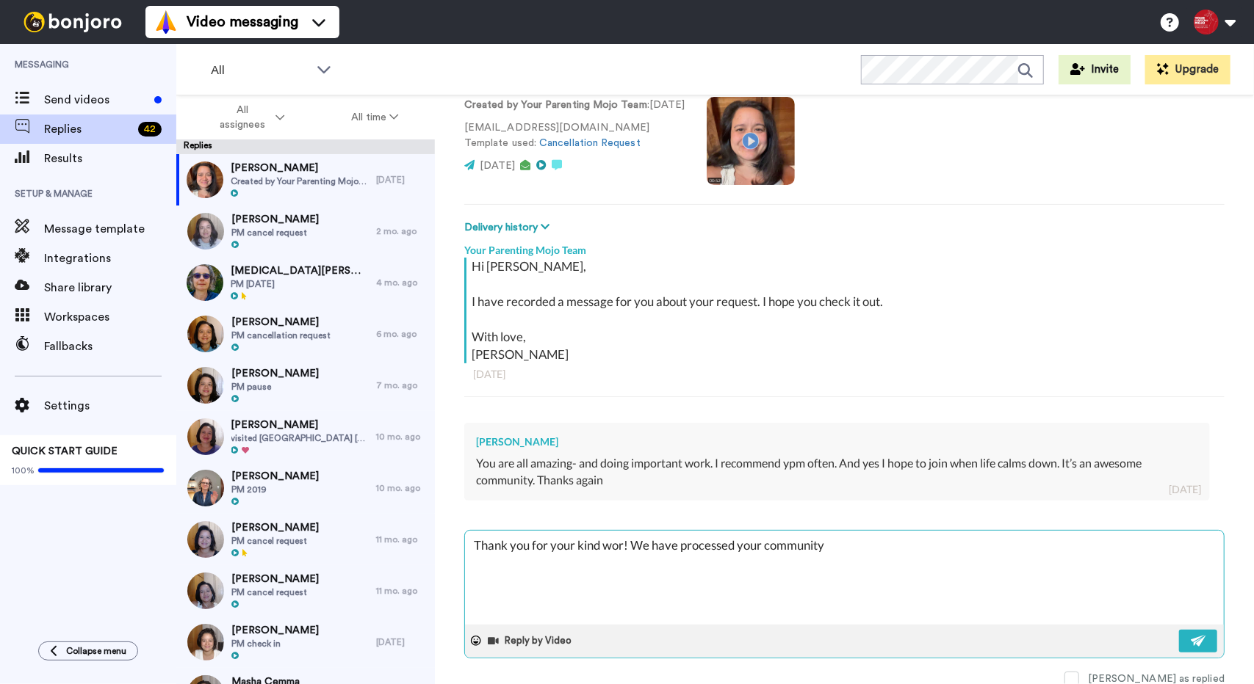
type textarea "Thank you for your kind word! We have processed your community"
type textarea "x"
type textarea "Thank you for your kind words! We have processed your community"
type textarea "x"
type textarea "Thank you for your kind words ! We have processed your community"
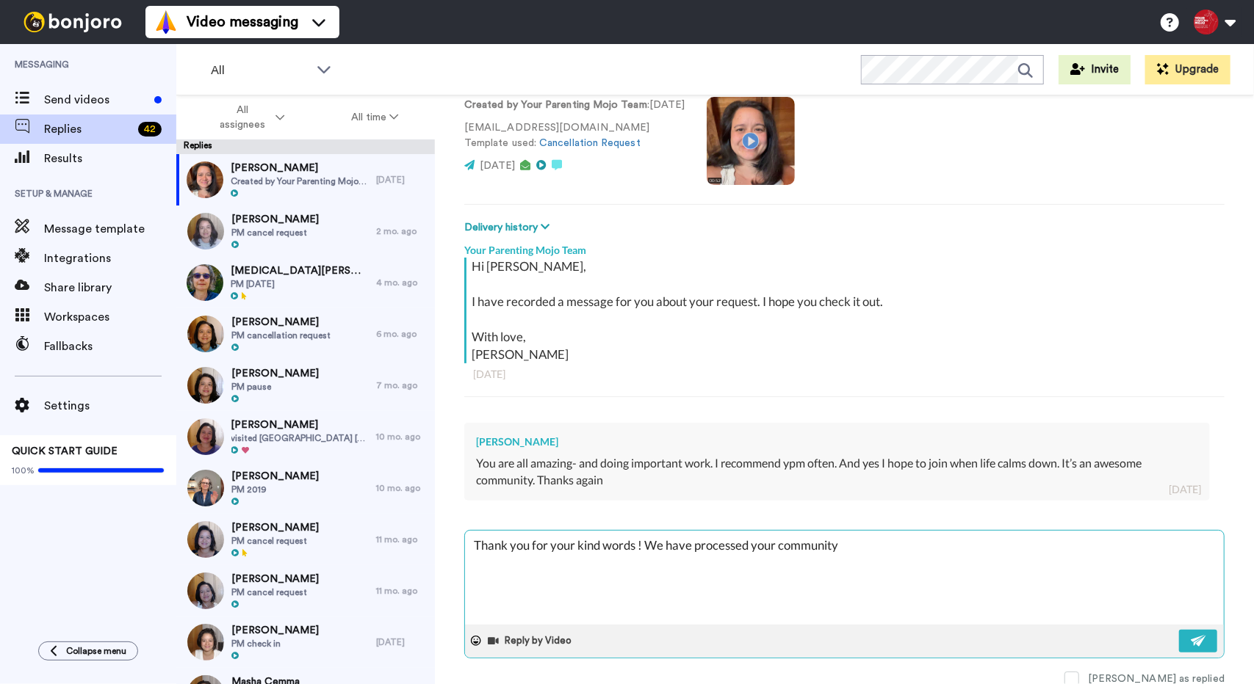
type textarea "x"
type textarea "Thank you for your kind words a! We have processed your community"
type textarea "x"
type textarea "Thank you for your kind words ad! We have processed your community"
type textarea "x"
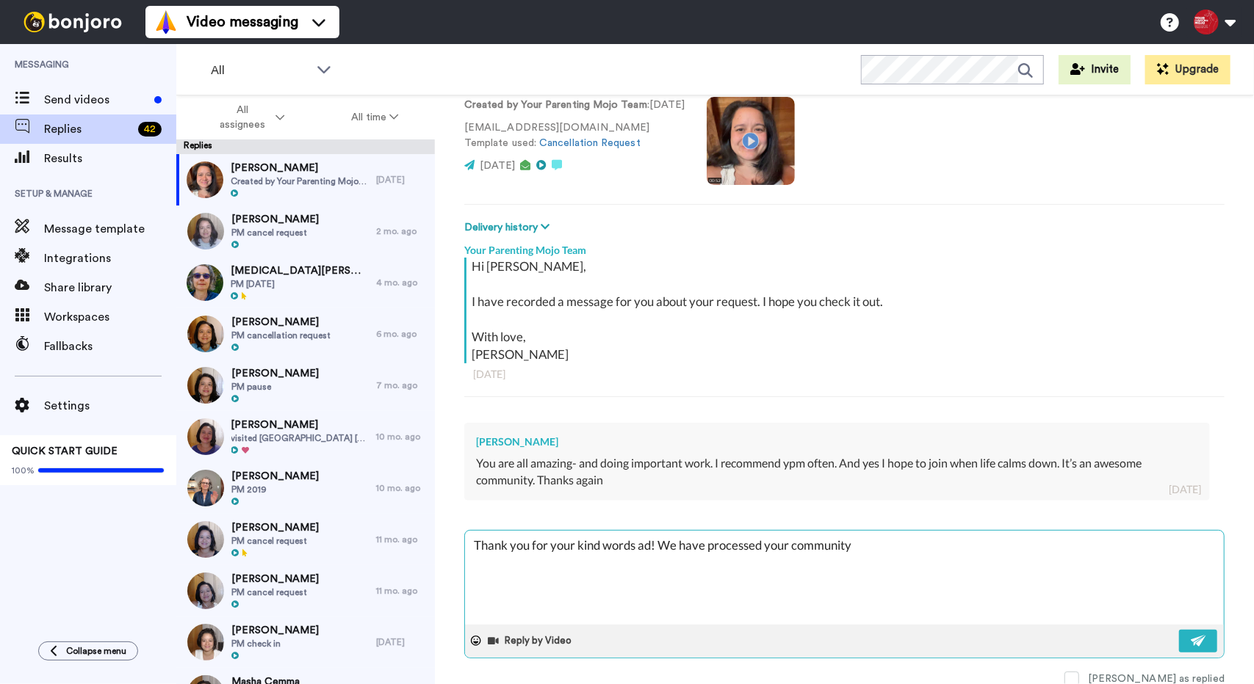
type textarea "Thank you for your kind words a! We have processed your community"
type textarea "x"
type textarea "Thank you for your kind words an! We have processed your community"
type textarea "x"
type textarea "Thank you for your kind words and! We have processed your community"
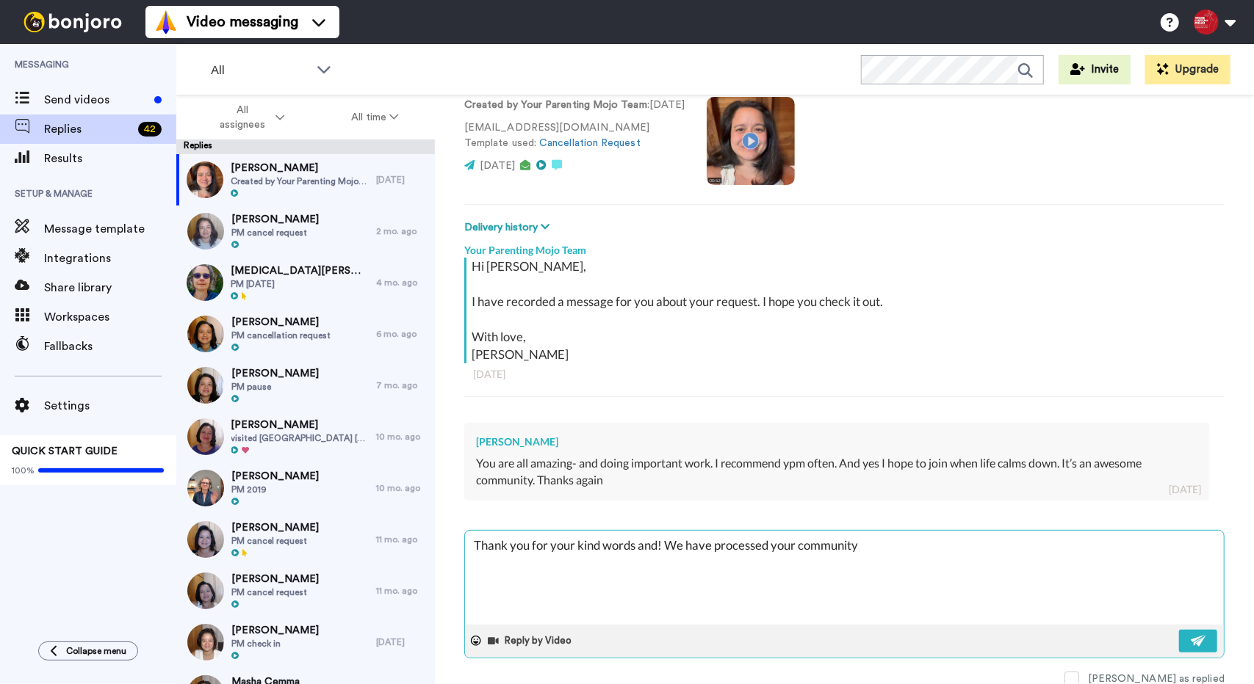
type textarea "x"
type textarea "Thank you for your kind words and ! We have processed your community"
type textarea "x"
type textarea "Thank you for your kind words and s! We have processed your community"
type textarea "x"
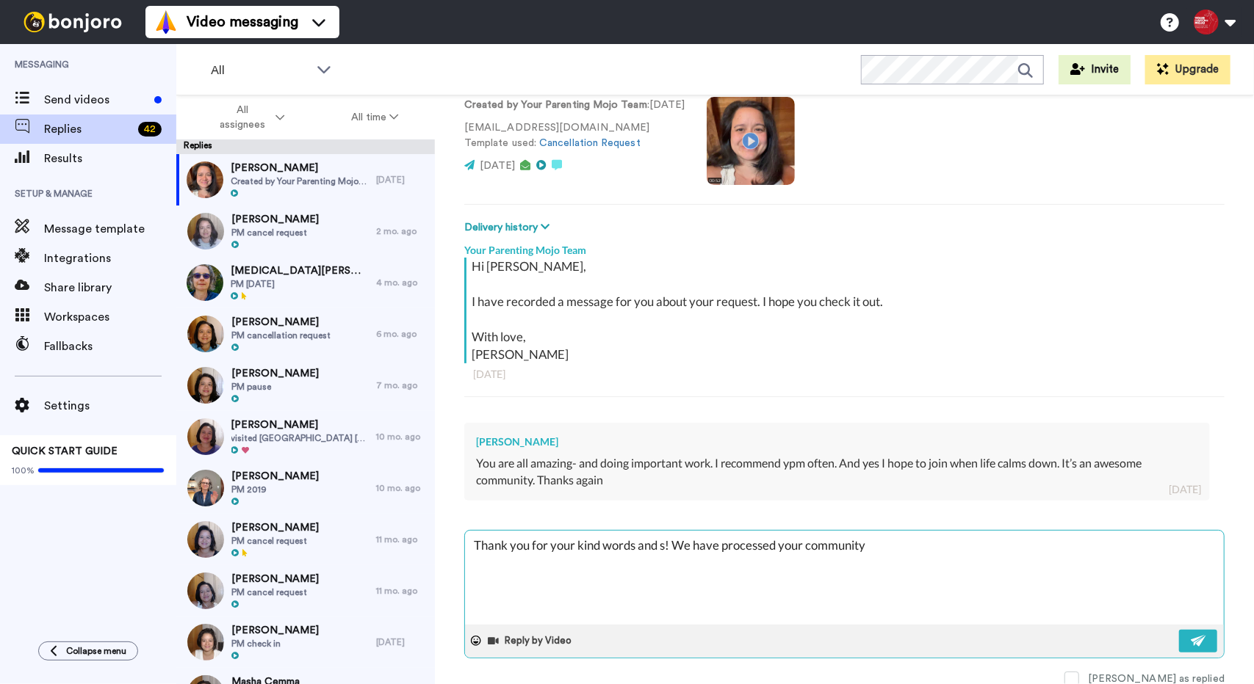
type textarea "Thank you for your kind words and sh! We have processed your community"
type textarea "x"
type textarea "Thank you for your kind words and sha! We have processed your community"
type textarea "x"
type textarea "Thank you for your kind words and shar! We have processed your community"
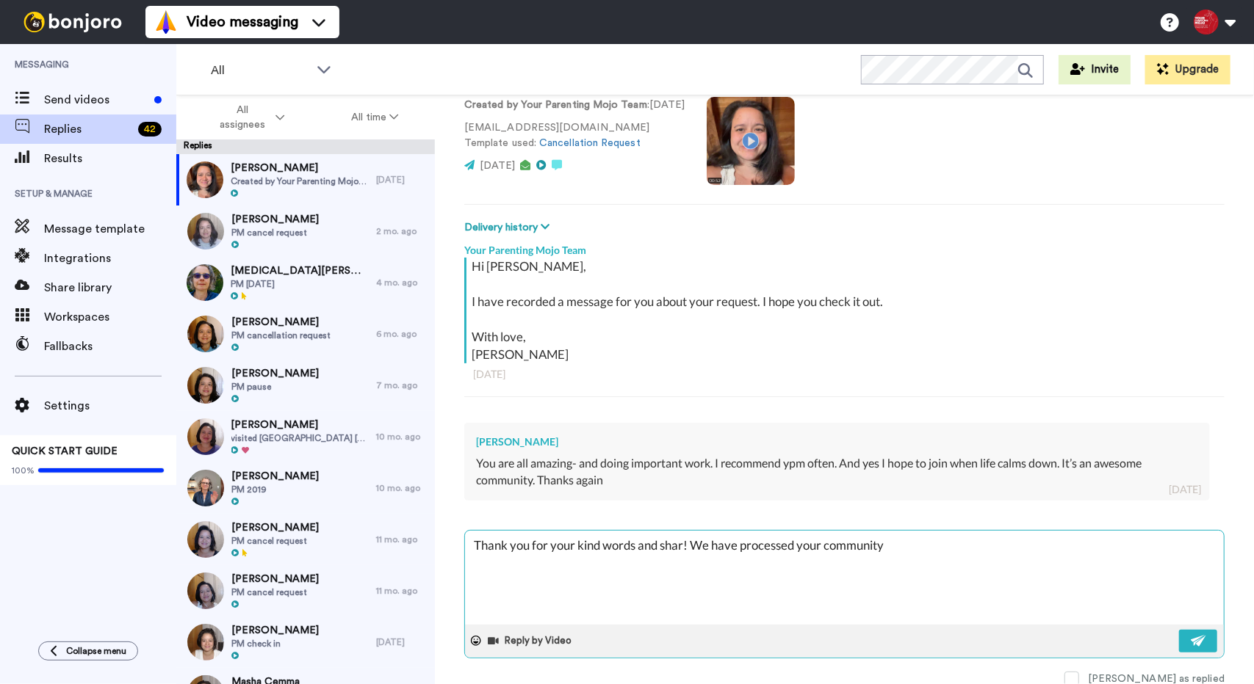
type textarea "x"
type textarea "Thank you for your kind words and shari! We have processed your community"
type textarea "x"
type textarea "Thank you for your kind words and sharin! We have processed your community"
type textarea "x"
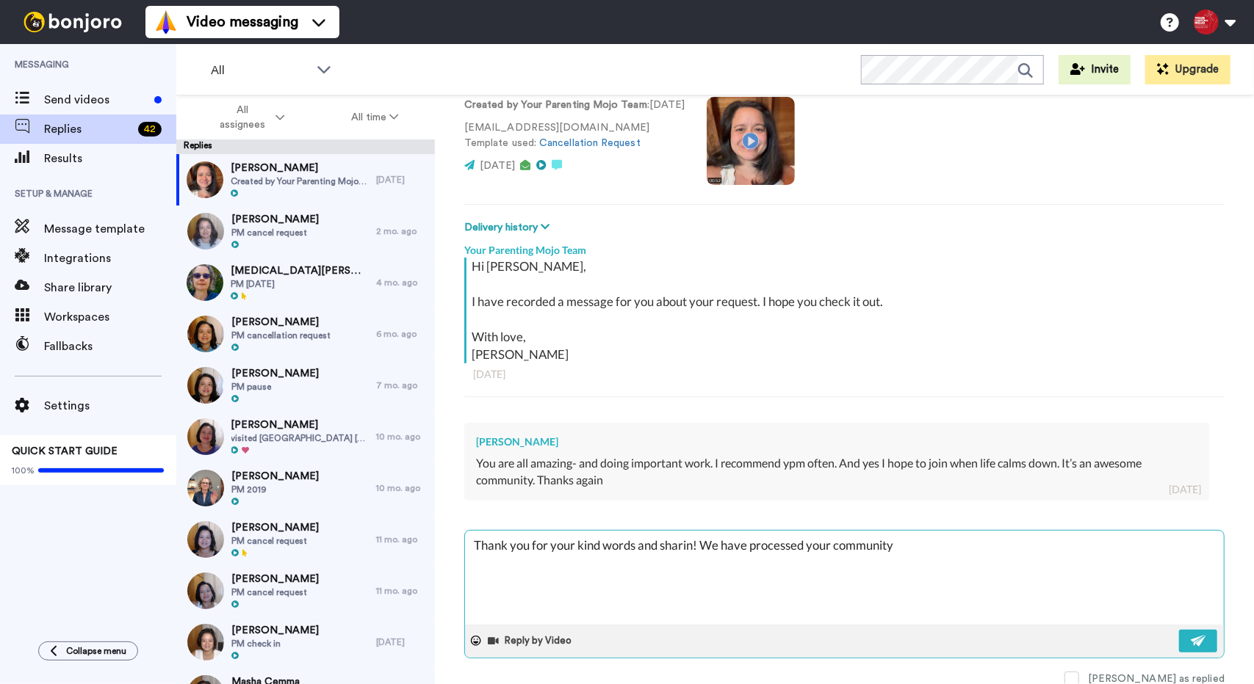
type textarea "Thank you for your kind words and sharing! We have processed your community"
type textarea "x"
type textarea "Thank you for your kind words and sharing ! We have processed your community"
type textarea "x"
type textarea "Thank you for your kind words and sharing u! We have processed your community"
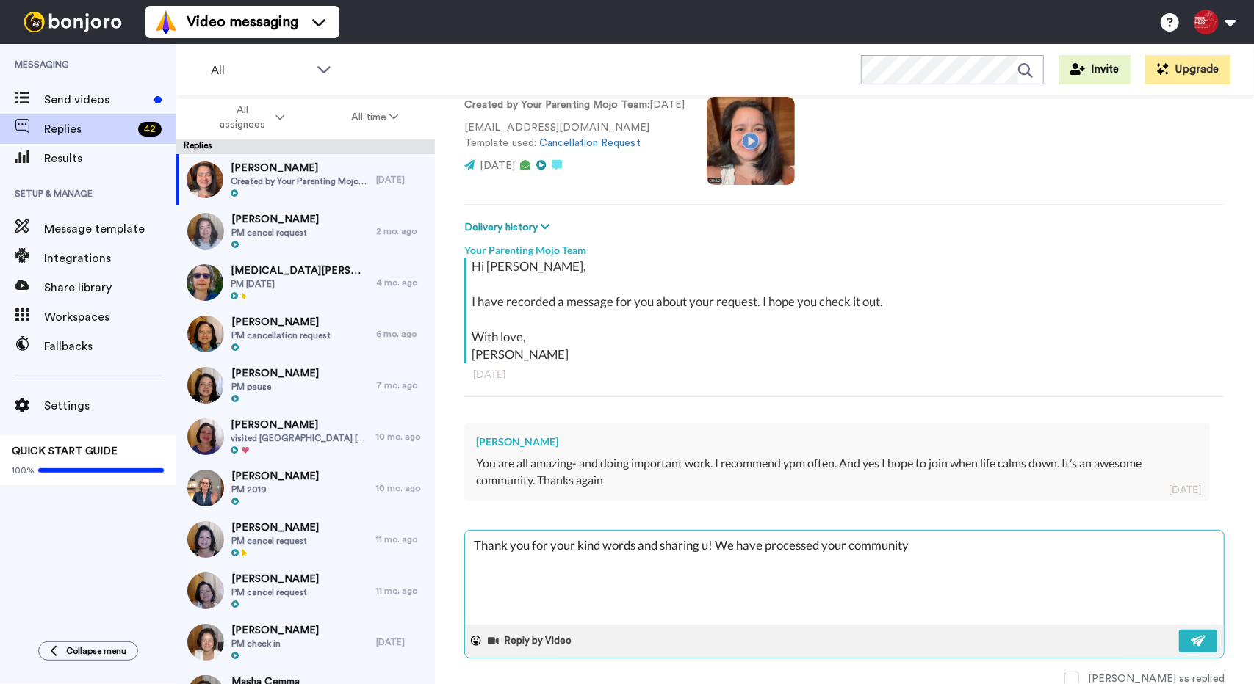
type textarea "x"
type textarea "Thank you for your kind words and sharing us! We have processed your community"
type textarea "x"
type textarea "Thank you for your kind words and sharing us ! We have processed your community"
type textarea "x"
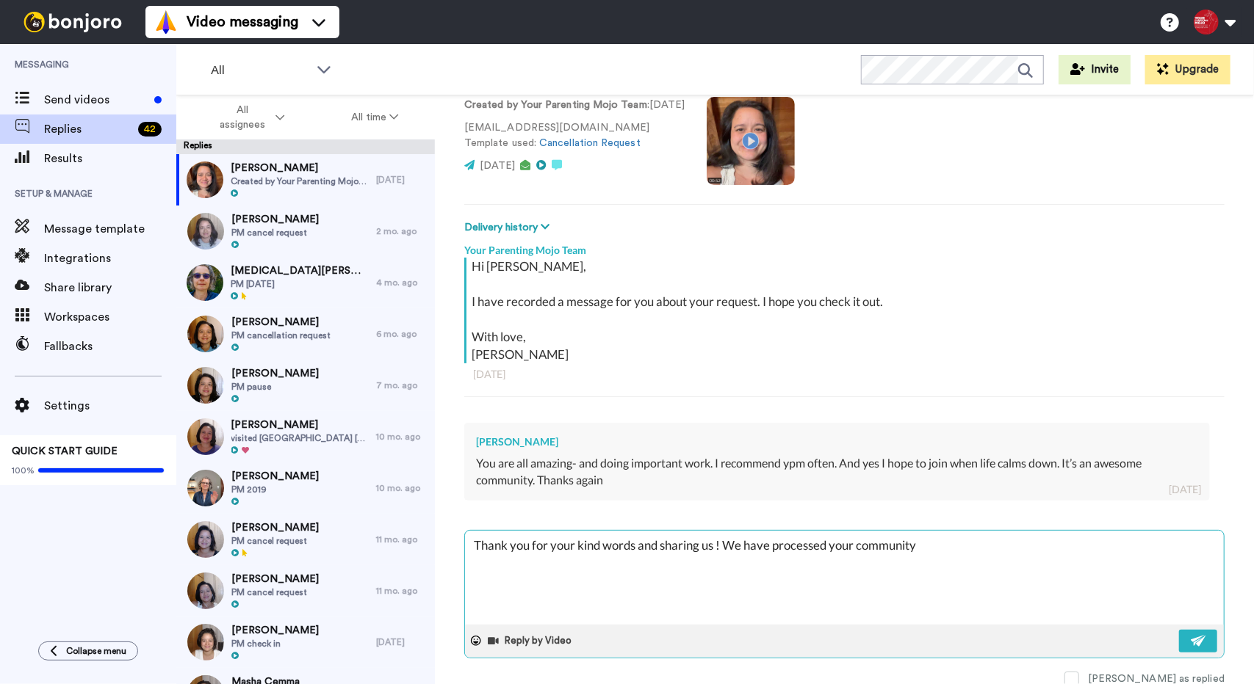
type textarea "Thank you for your kind words and sharing us w! We have processed your community"
type textarea "x"
type textarea "Thank you for your kind words and sharing us wi! We have processed your communi…"
click at [476, 639] on icon at bounding box center [476, 641] width 10 height 10
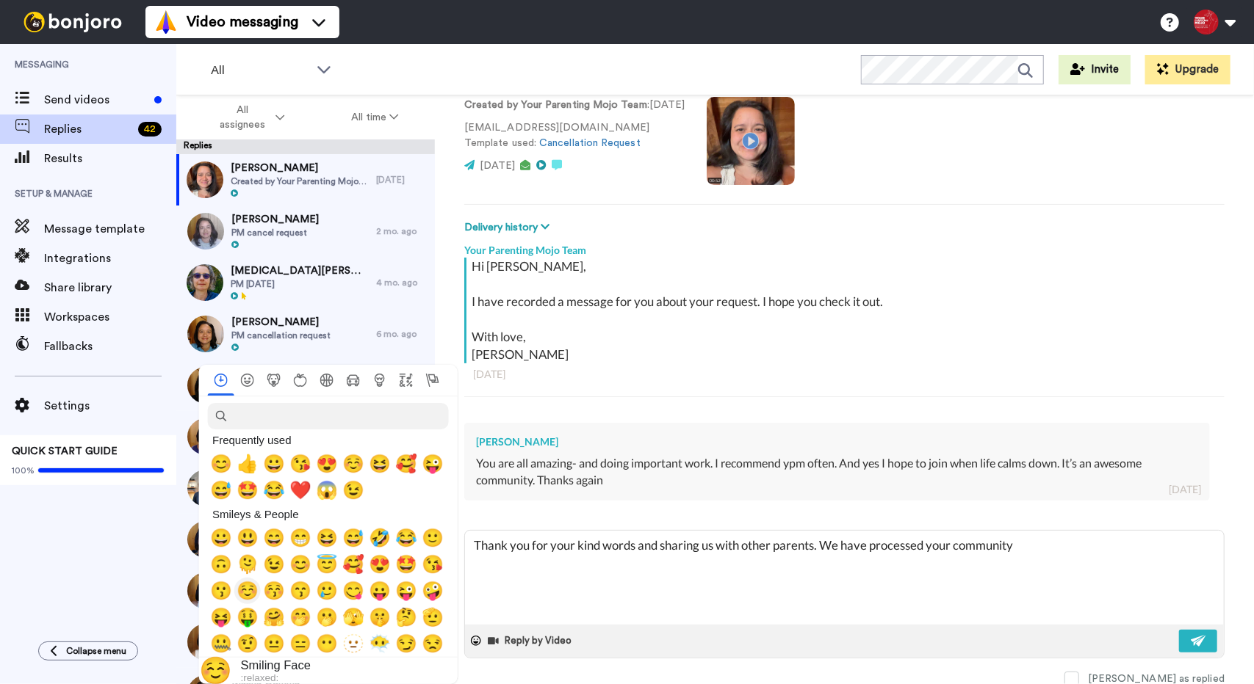
click at [255, 588] on span "☺️" at bounding box center [247, 591] width 22 height 21
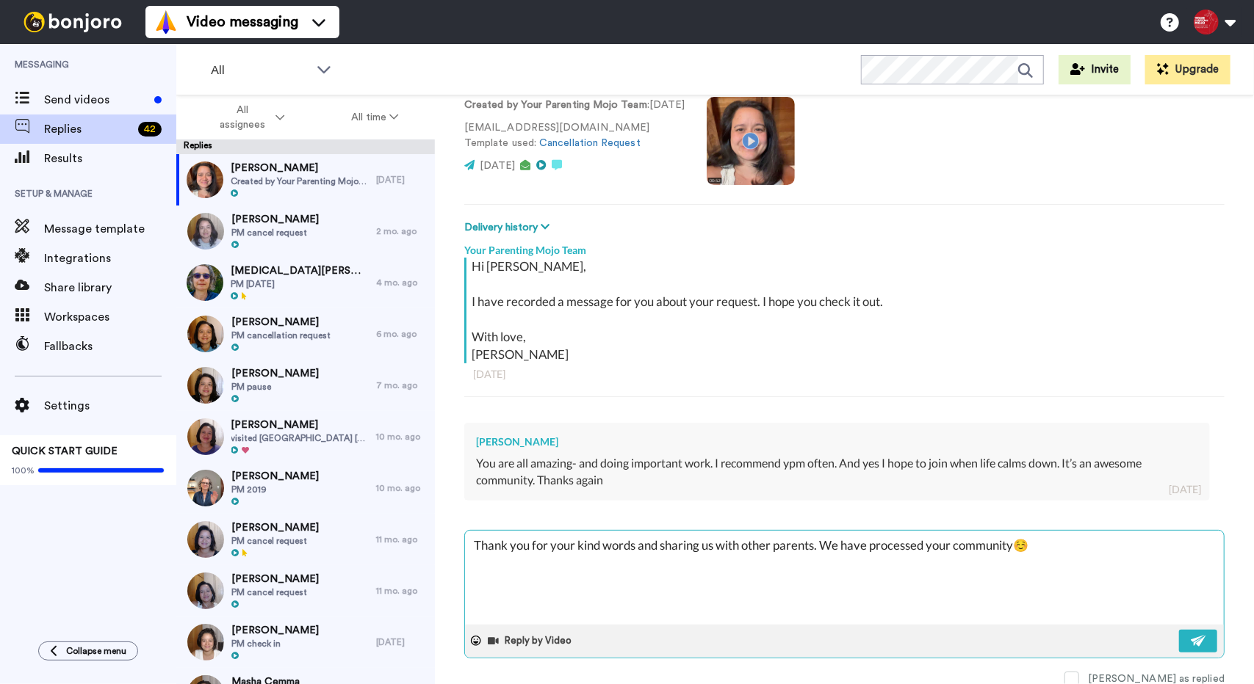
drag, startPoint x: 824, startPoint y: 542, endPoint x: 1015, endPoint y: 555, distance: 191.4
click at [1015, 555] on textarea "Thank you for your kind words and sharing us with other parents. We have proces…" at bounding box center [844, 578] width 759 height 94
click at [1190, 630] on button at bounding box center [1198, 641] width 38 height 23
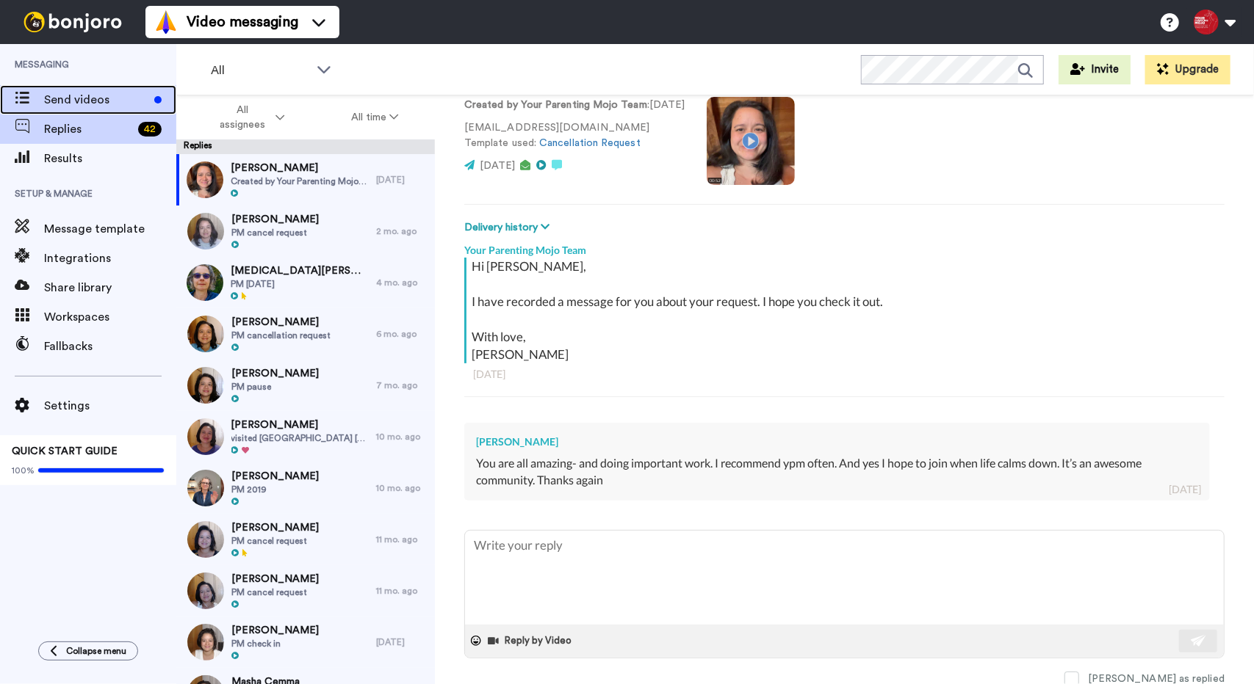
click at [77, 91] on span "Send videos" at bounding box center [96, 100] width 104 height 18
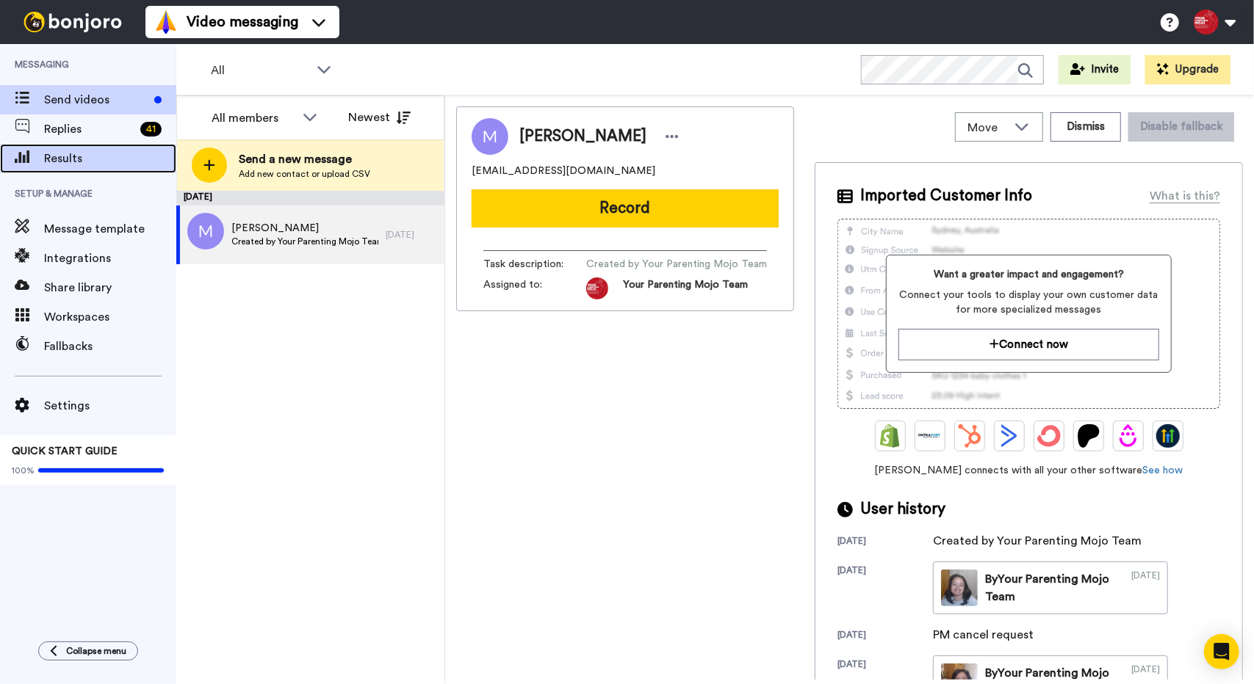
click at [84, 152] on span "Results" at bounding box center [110, 159] width 132 height 18
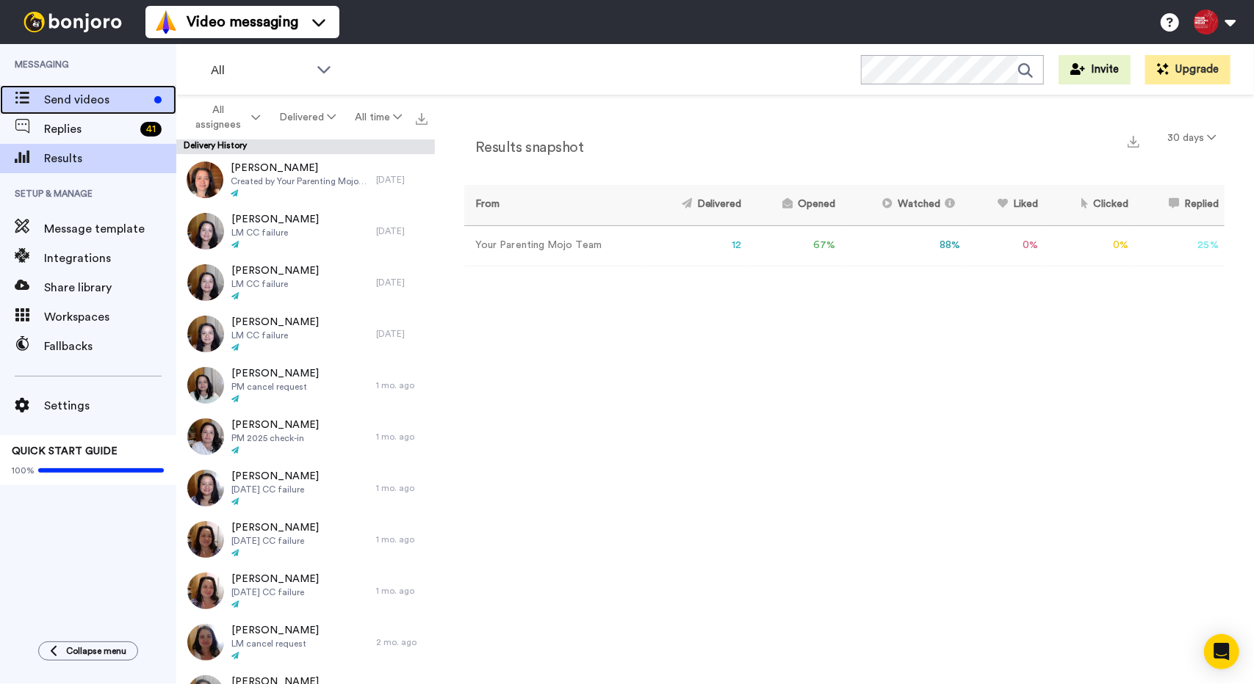
click at [128, 96] on span "Send videos" at bounding box center [96, 100] width 104 height 18
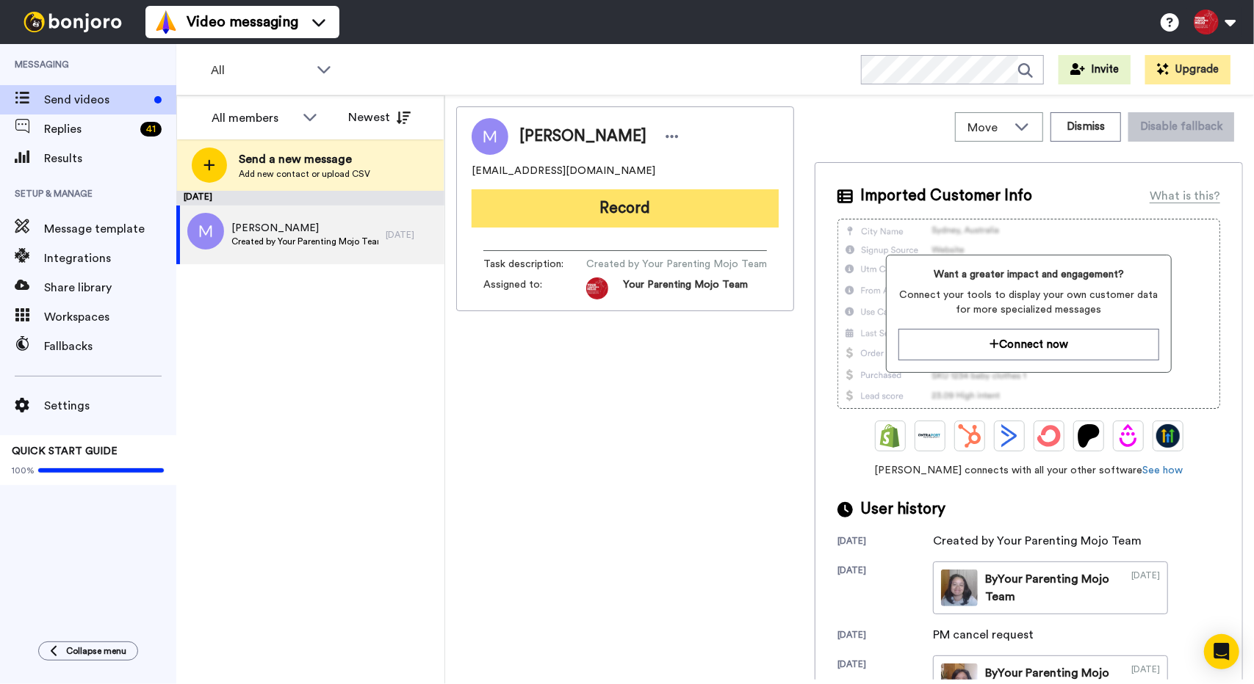
click at [605, 198] on button "Record" at bounding box center [624, 208] width 307 height 38
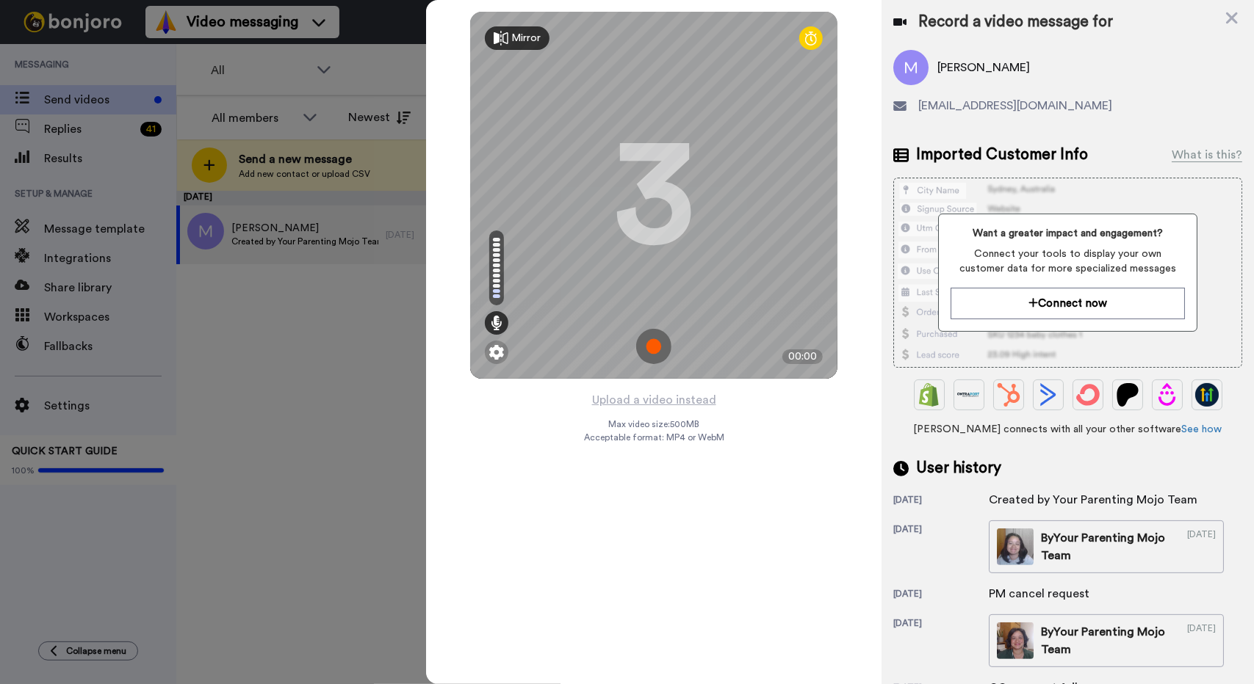
click at [655, 344] on img at bounding box center [653, 346] width 35 height 35
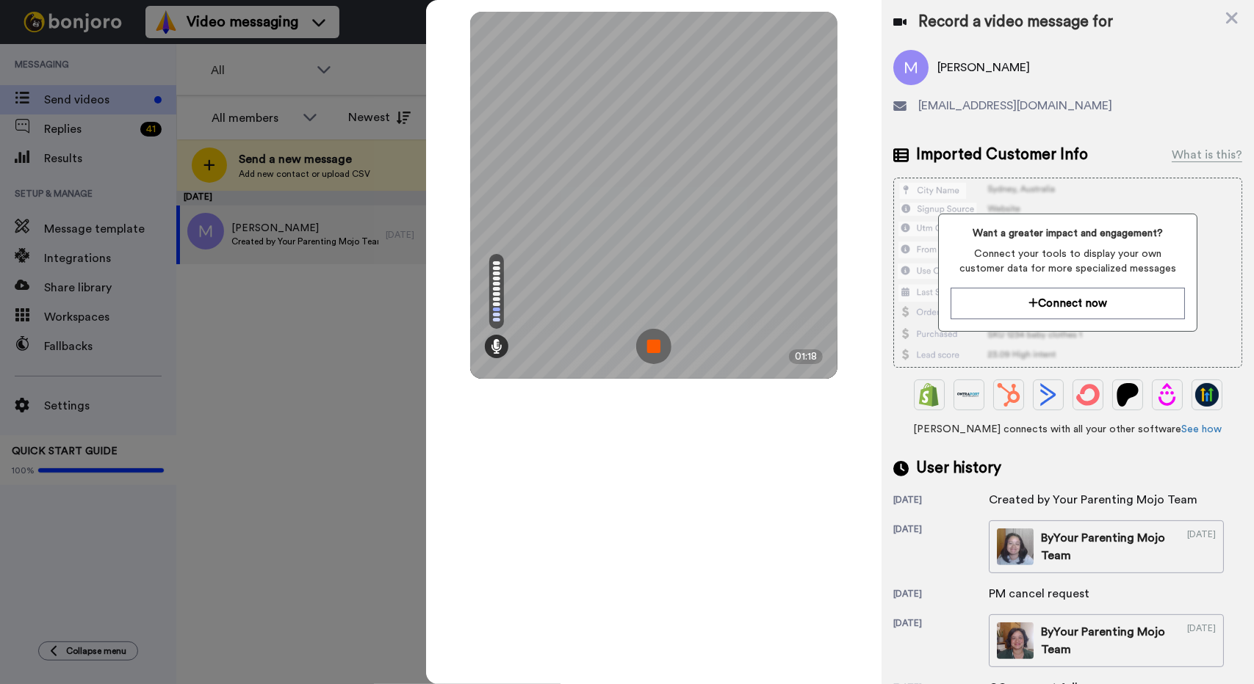
click at [655, 343] on img at bounding box center [653, 346] width 35 height 35
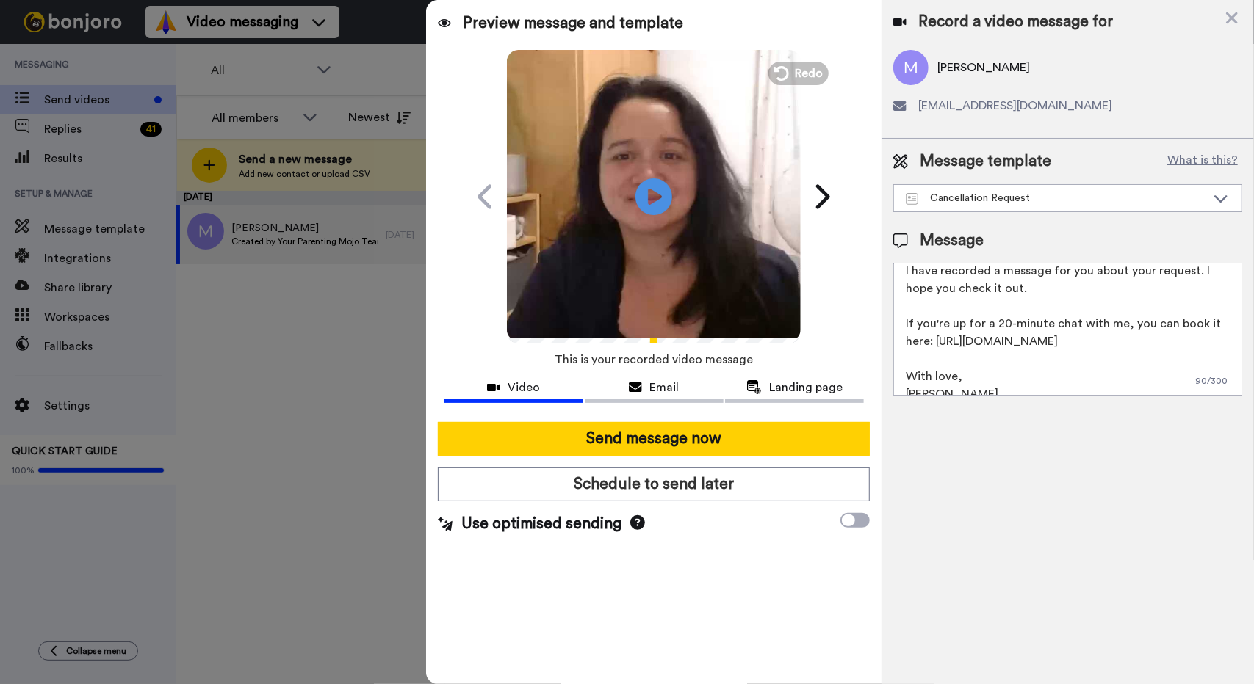
scroll to position [57, 0]
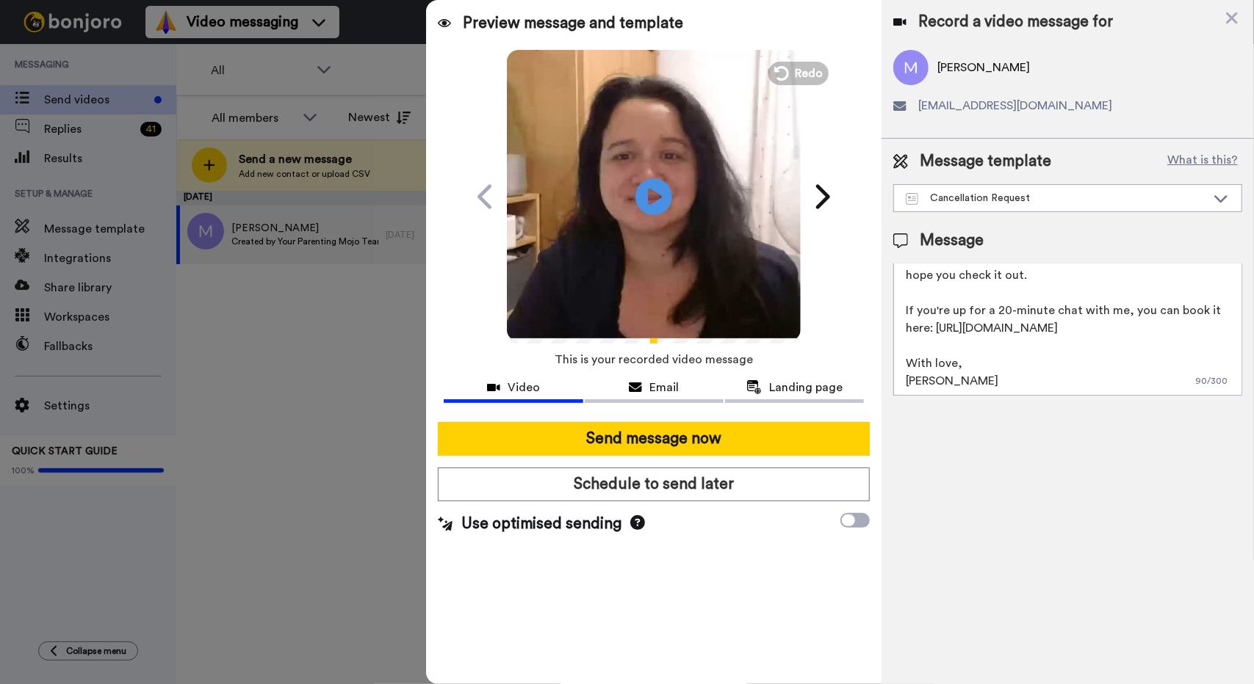
drag, startPoint x: 1033, startPoint y: 325, endPoint x: 871, endPoint y: 296, distance: 164.2
click at [871, 296] on div "Preview message and template Play/Pause A personal video for you Your Parenting…" at bounding box center [840, 342] width 828 height 684
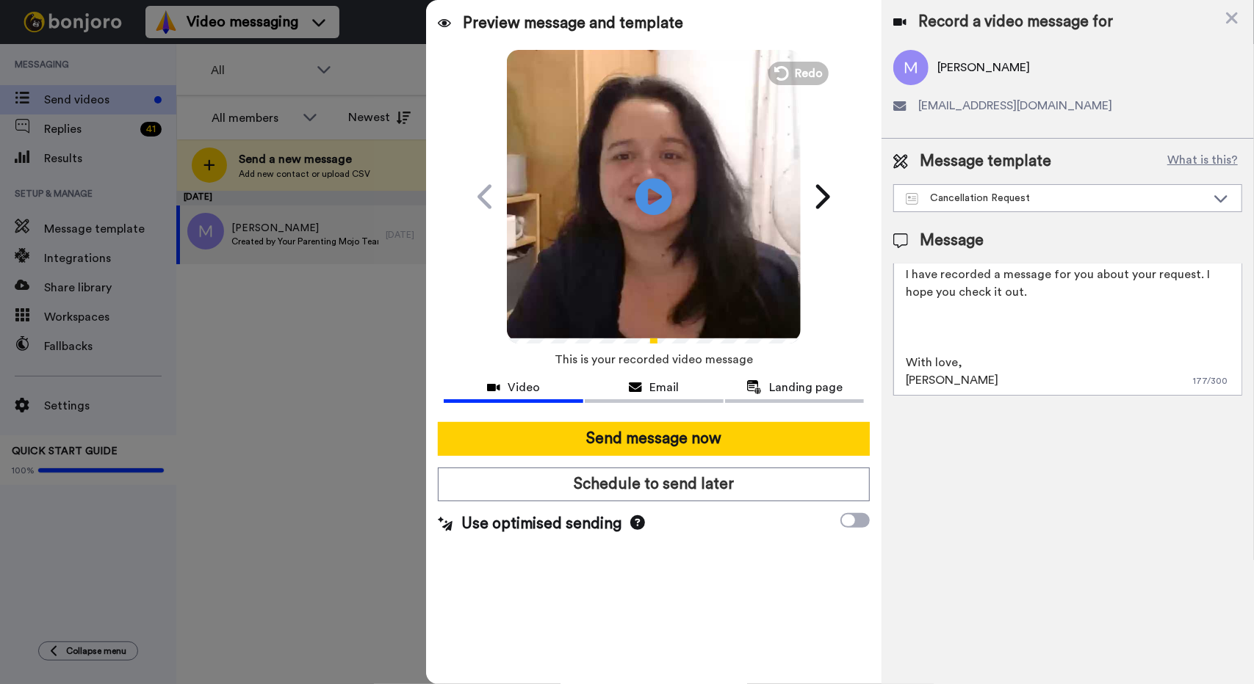
scroll to position [39, 0]
paste textarea "https://ypm.circle.so/c/bite-sized-tools"
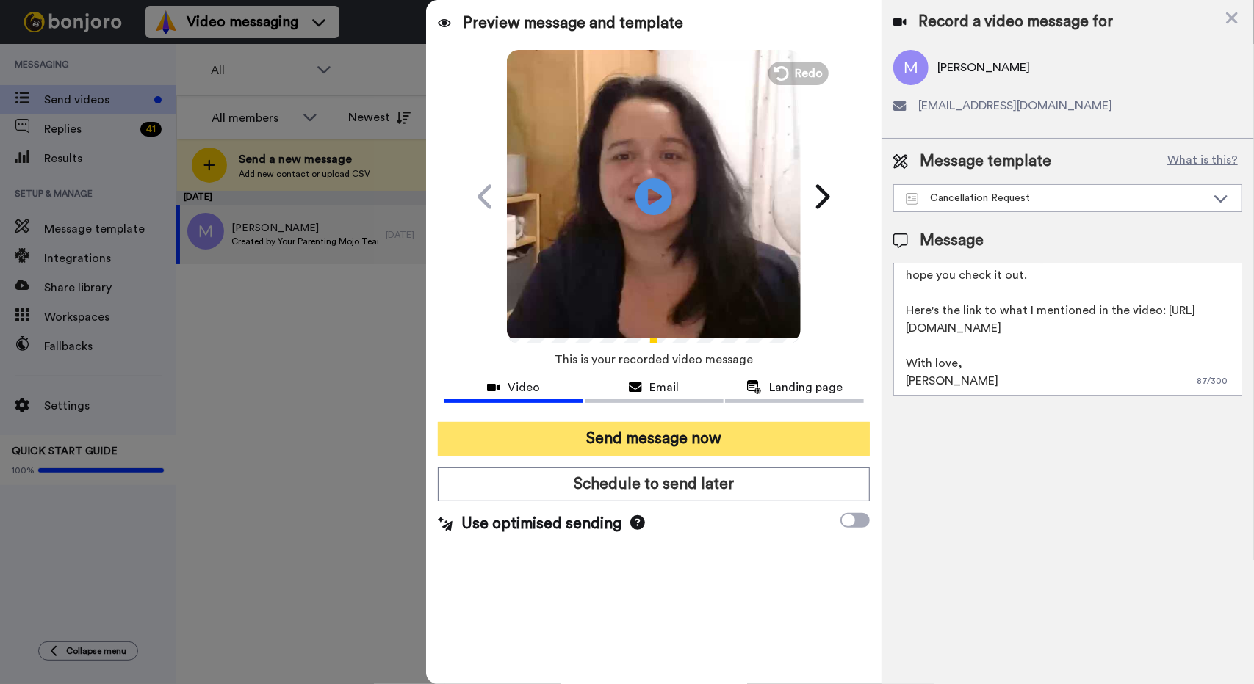
type textarea "Hi {first_name|there}, I have recorded a message for you about your request. I …"
click at [719, 442] on button "Send message now" at bounding box center [654, 439] width 432 height 34
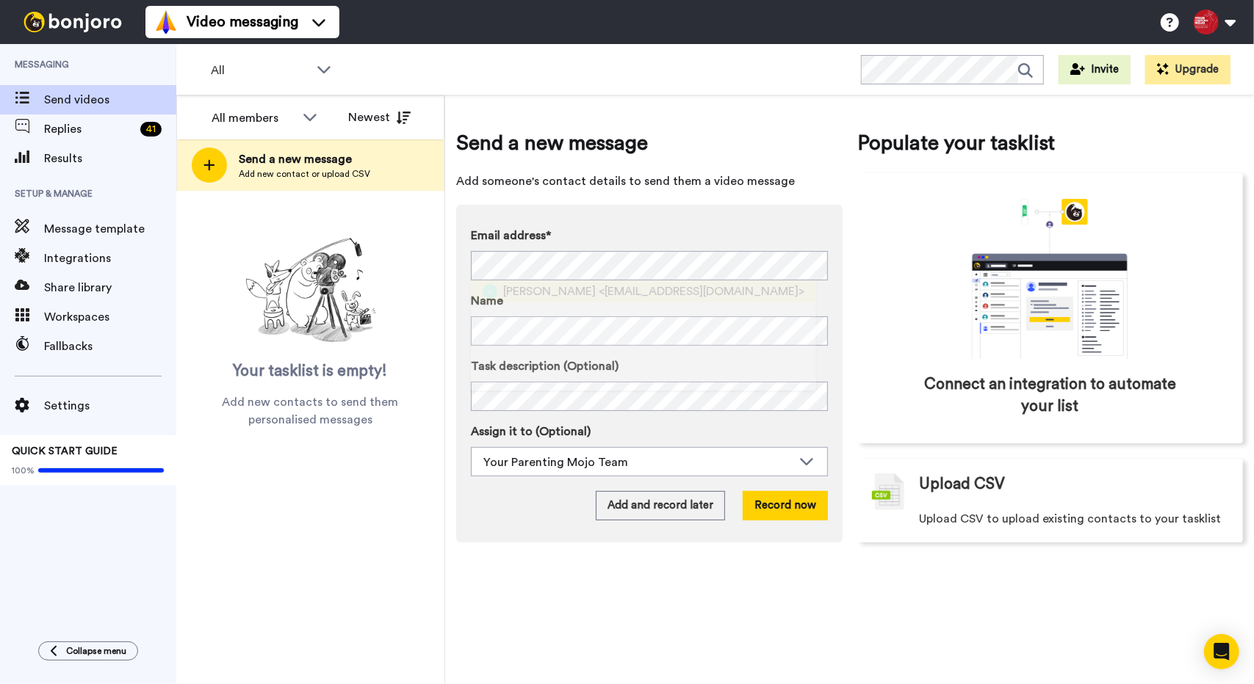
click at [632, 294] on span "<kelseydayburnett@gmail.com>" at bounding box center [702, 292] width 206 height 18
drag, startPoint x: 779, startPoint y: 510, endPoint x: 789, endPoint y: 550, distance: 41.7
click at [789, 550] on div "Send a new message Add someone's contact details to send them a video message E…" at bounding box center [849, 335] width 787 height 458
click at [797, 506] on button "Record now" at bounding box center [784, 505] width 85 height 29
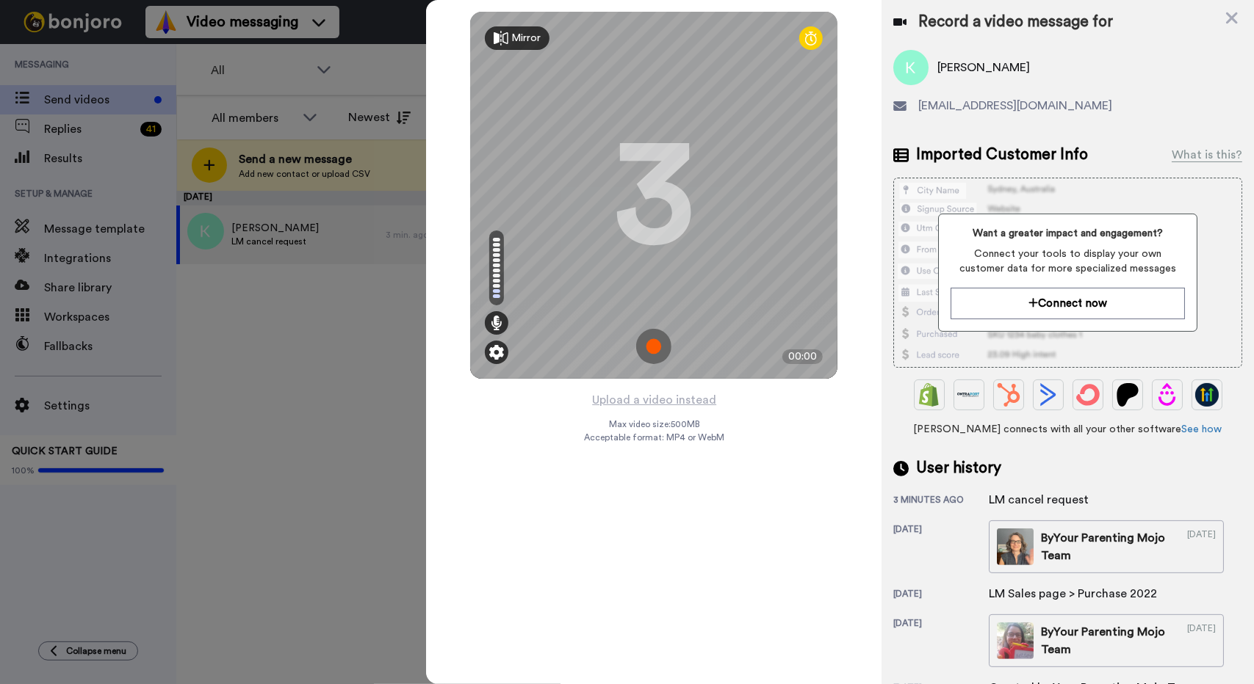
click at [490, 352] on img at bounding box center [496, 352] width 15 height 15
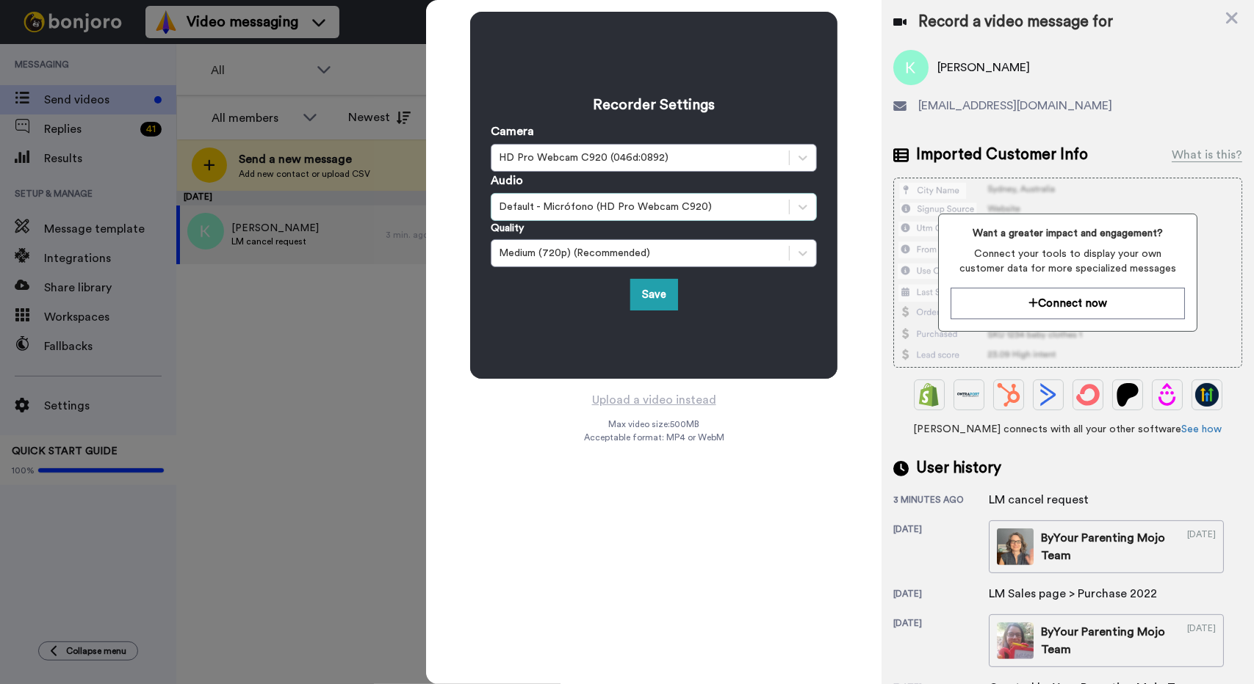
click at [658, 206] on div "Default - Micrófono (HD Pro Webcam C920)" at bounding box center [640, 207] width 283 height 15
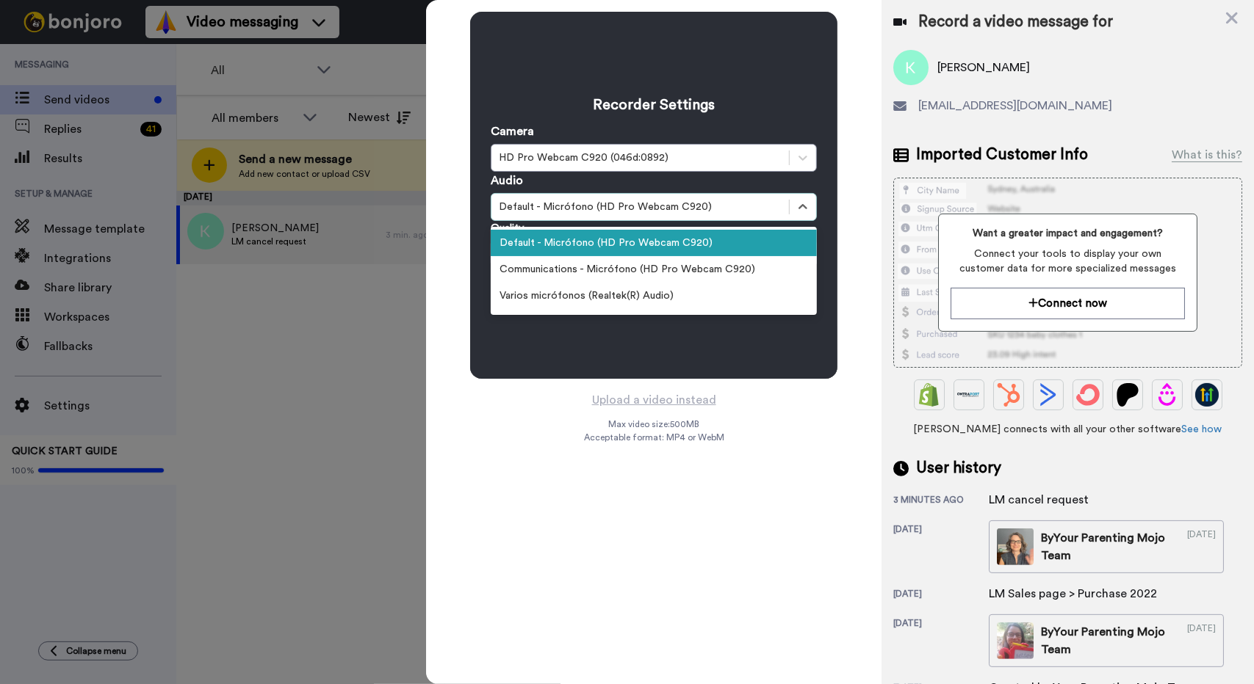
click at [658, 206] on div "Default - Micrófono (HD Pro Webcam C920)" at bounding box center [640, 207] width 283 height 15
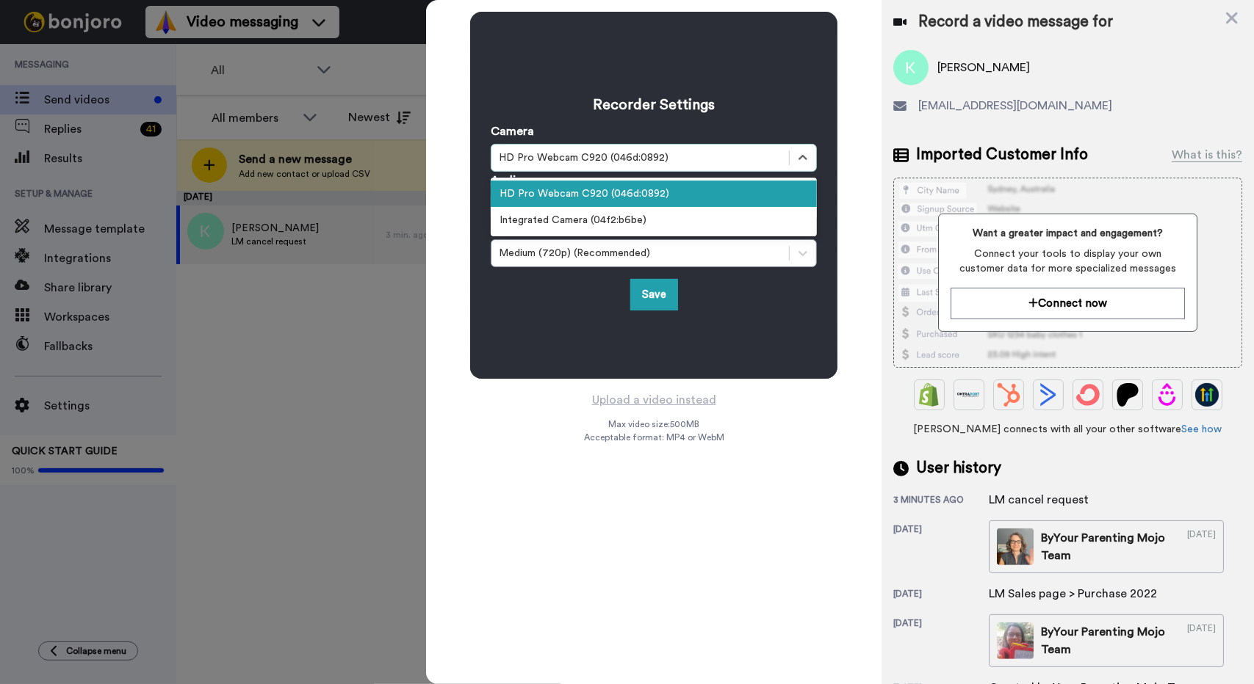
click at [658, 156] on div "HD Pro Webcam C920 (046d:0892)" at bounding box center [640, 158] width 283 height 15
click at [654, 224] on div "Integrated Camera (04f2:b6be)" at bounding box center [654, 220] width 326 height 26
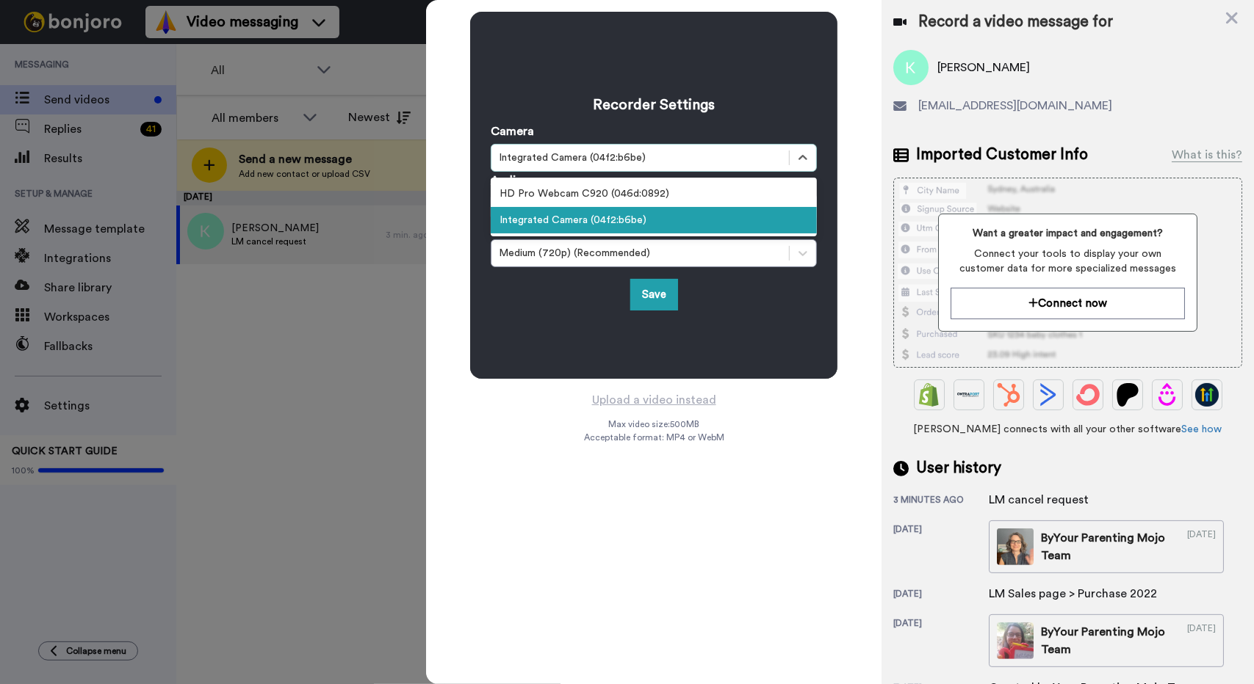
click at [657, 163] on div "Integrated Camera (04f2:b6be)" at bounding box center [640, 158] width 283 height 15
click at [662, 183] on div "HD Pro Webcam C920 (046d:0892)" at bounding box center [654, 194] width 326 height 26
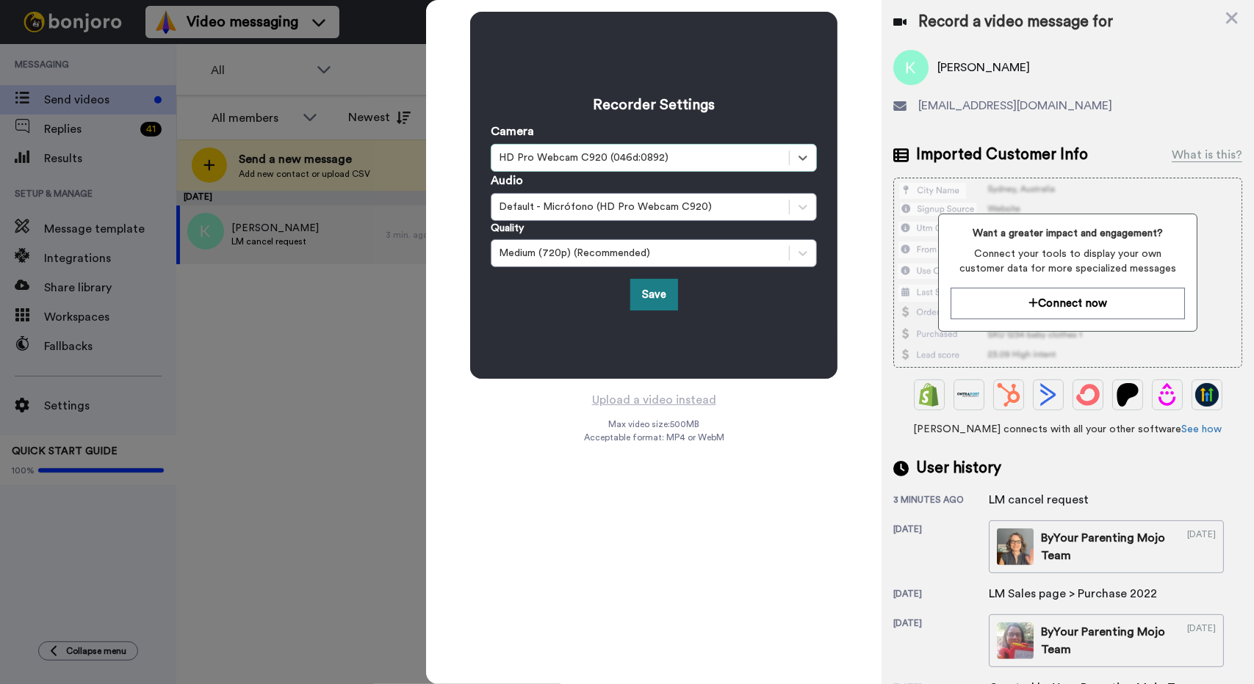
click at [662, 287] on button "Save" at bounding box center [654, 295] width 48 height 32
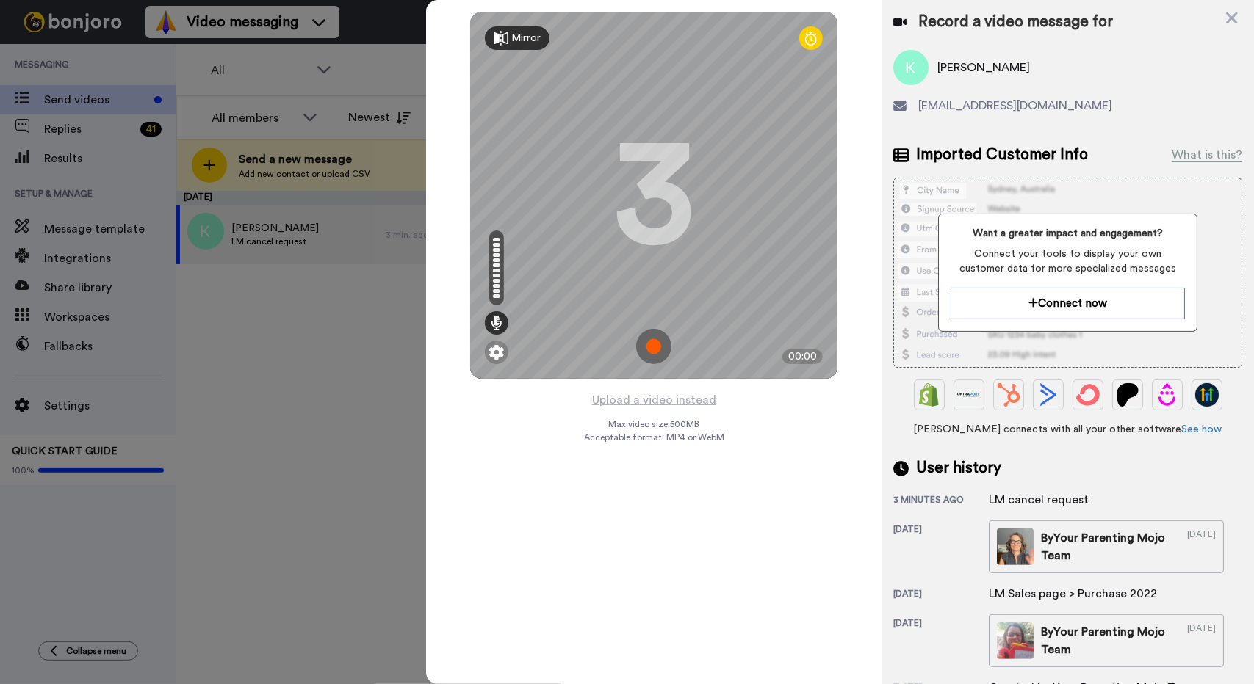
click at [659, 333] on img at bounding box center [653, 346] width 35 height 35
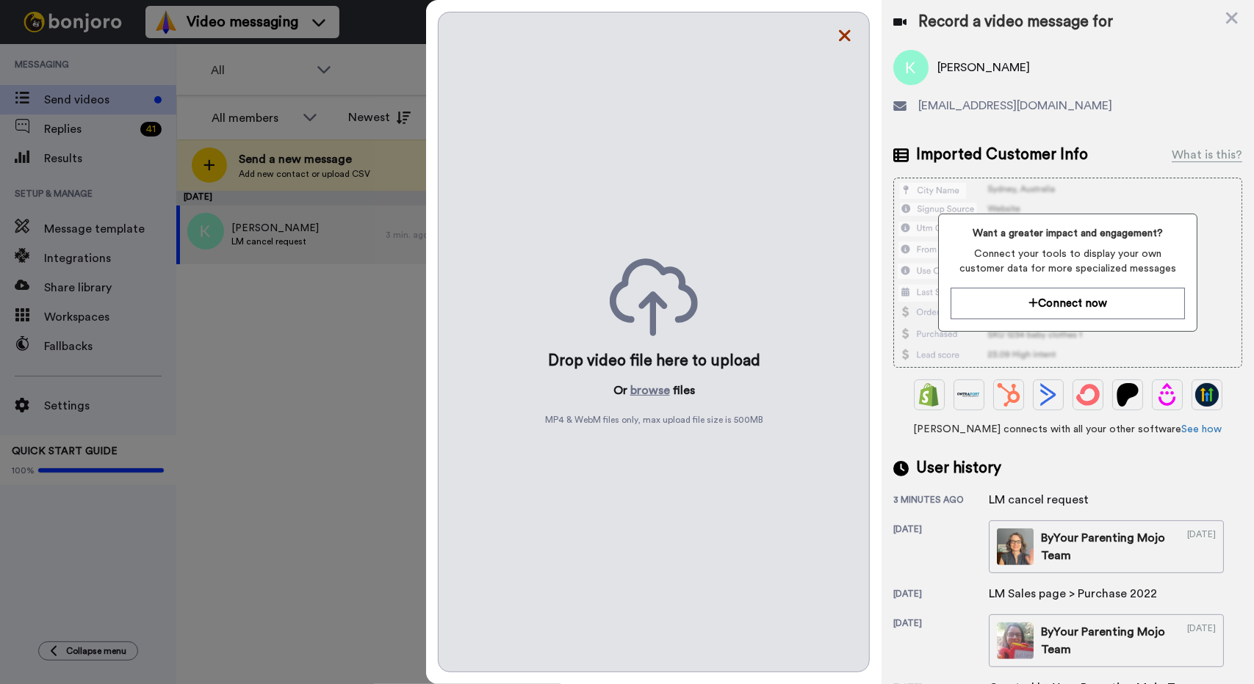
click at [847, 32] on icon at bounding box center [844, 35] width 15 height 18
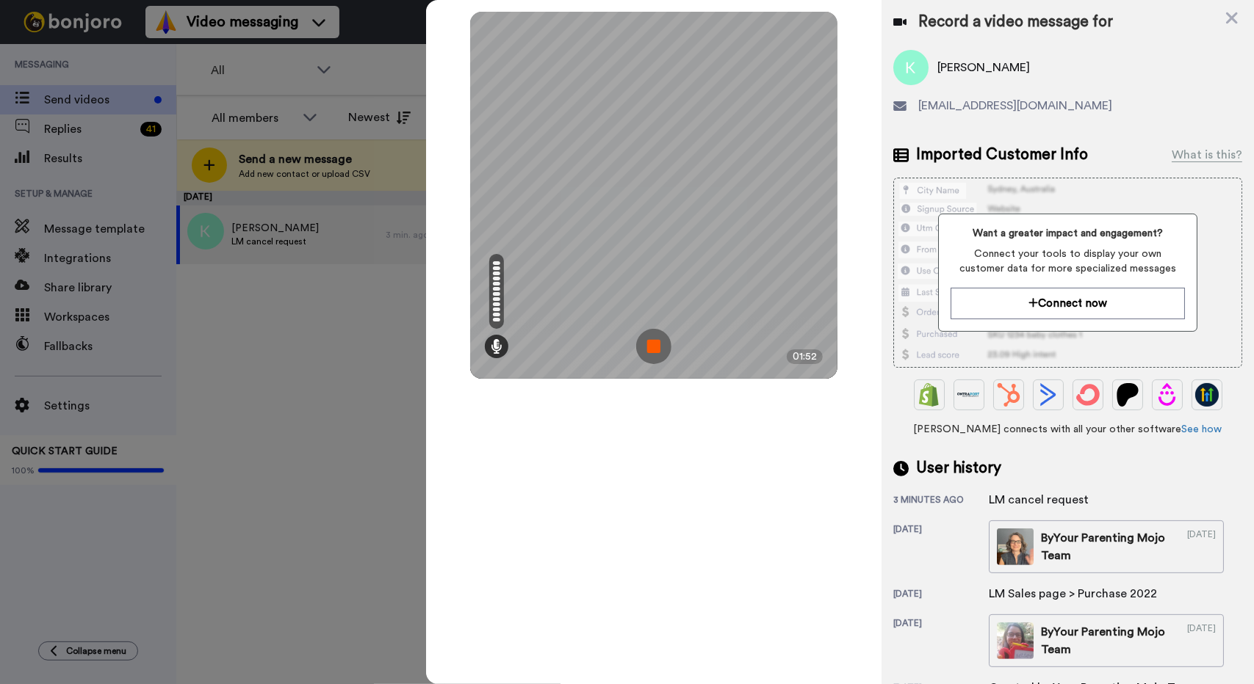
click at [651, 346] on img at bounding box center [653, 346] width 35 height 35
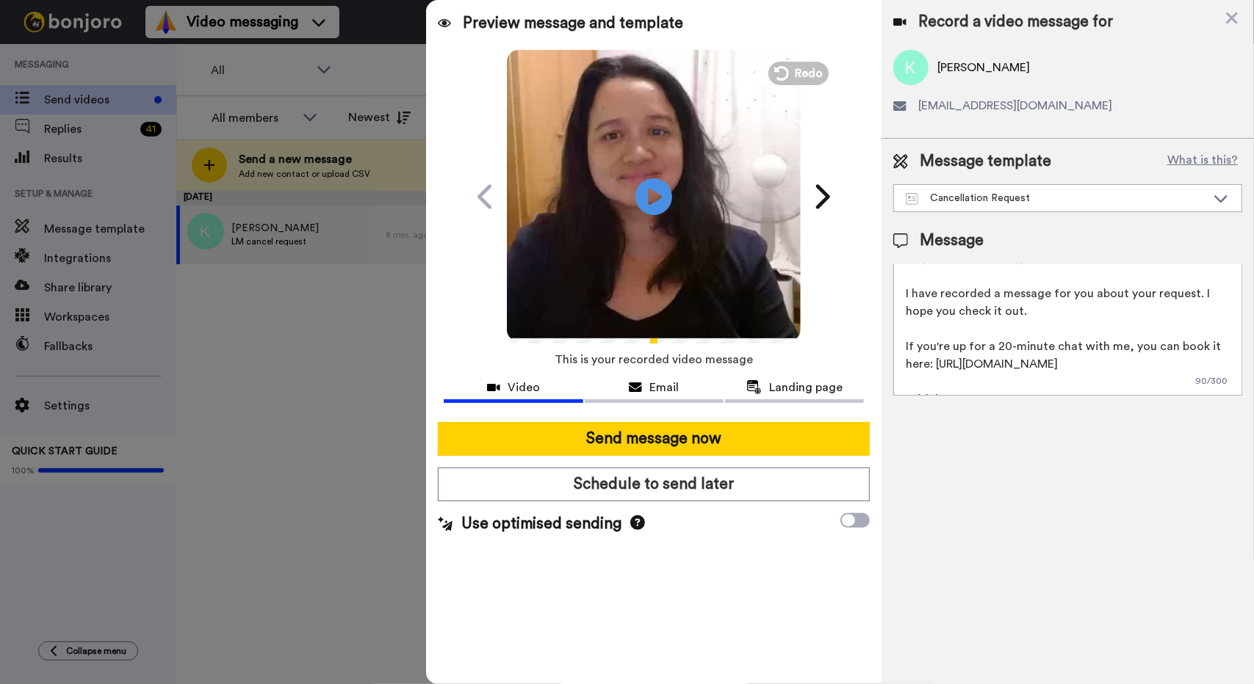
scroll to position [57, 0]
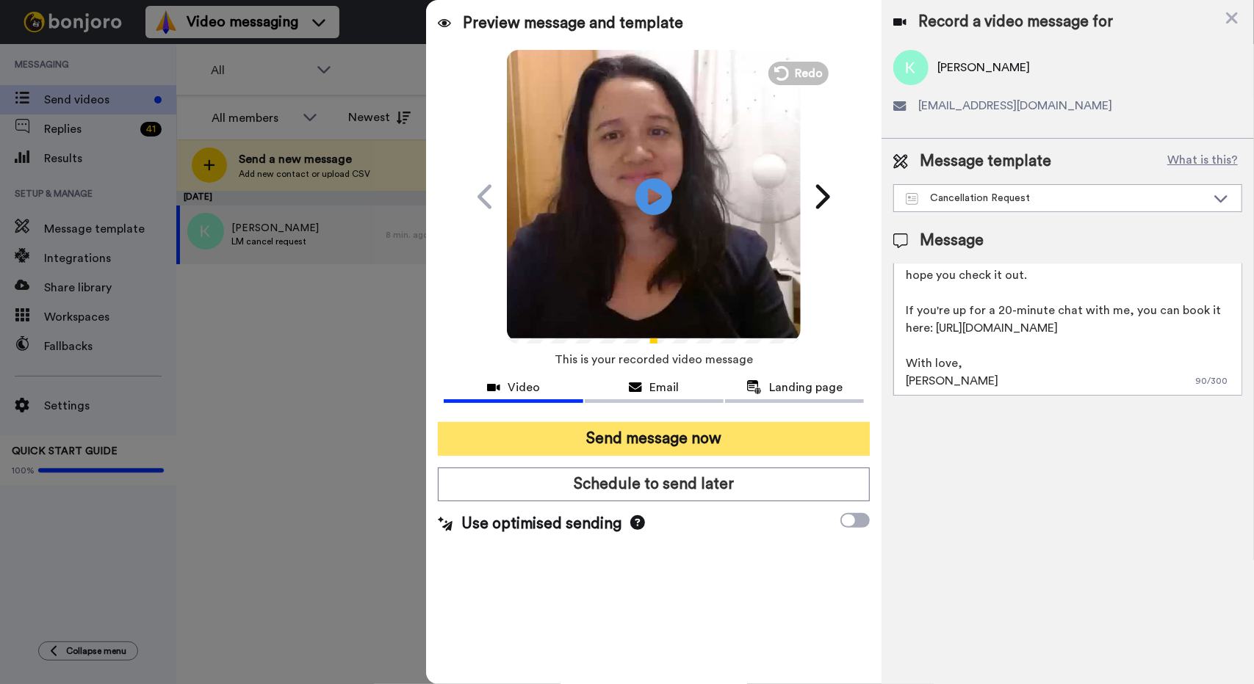
click at [681, 437] on button "Send message now" at bounding box center [654, 439] width 432 height 34
